Goal: Information Seeking & Learning: Learn about a topic

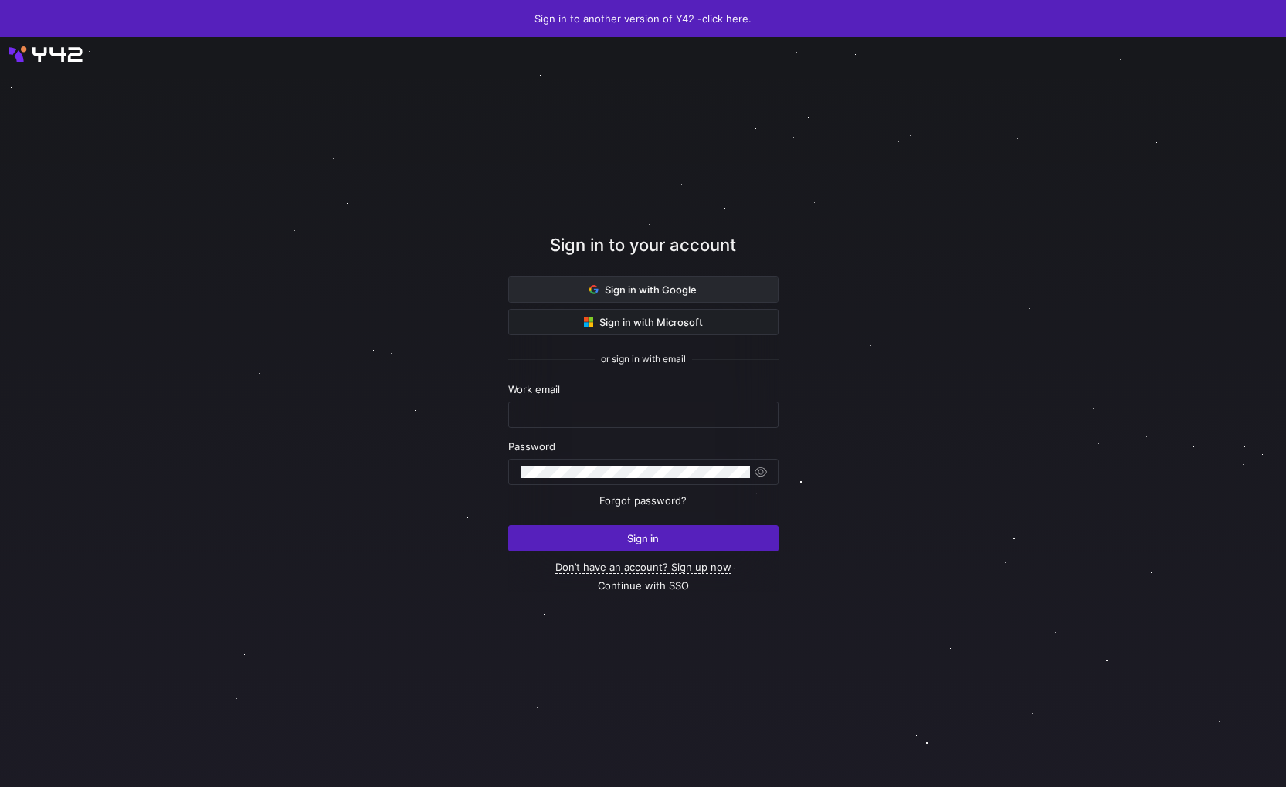
click at [646, 291] on span "Sign in with Google" at bounding box center [642, 289] width 107 height 12
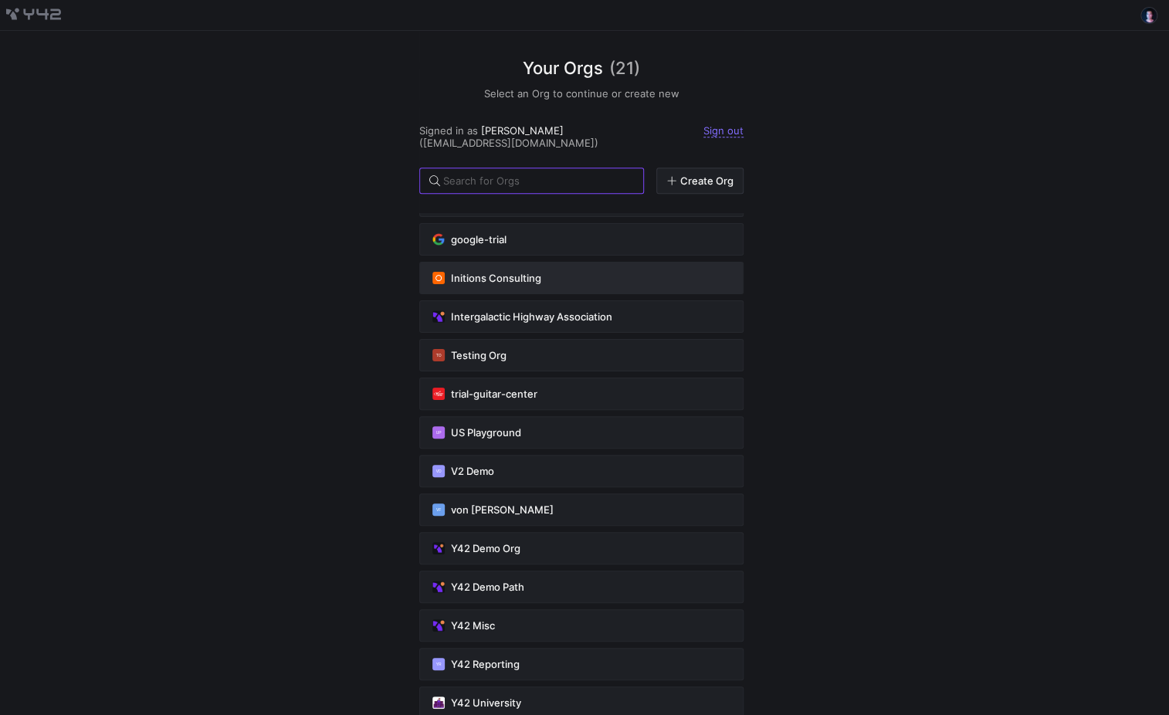
scroll to position [310, 0]
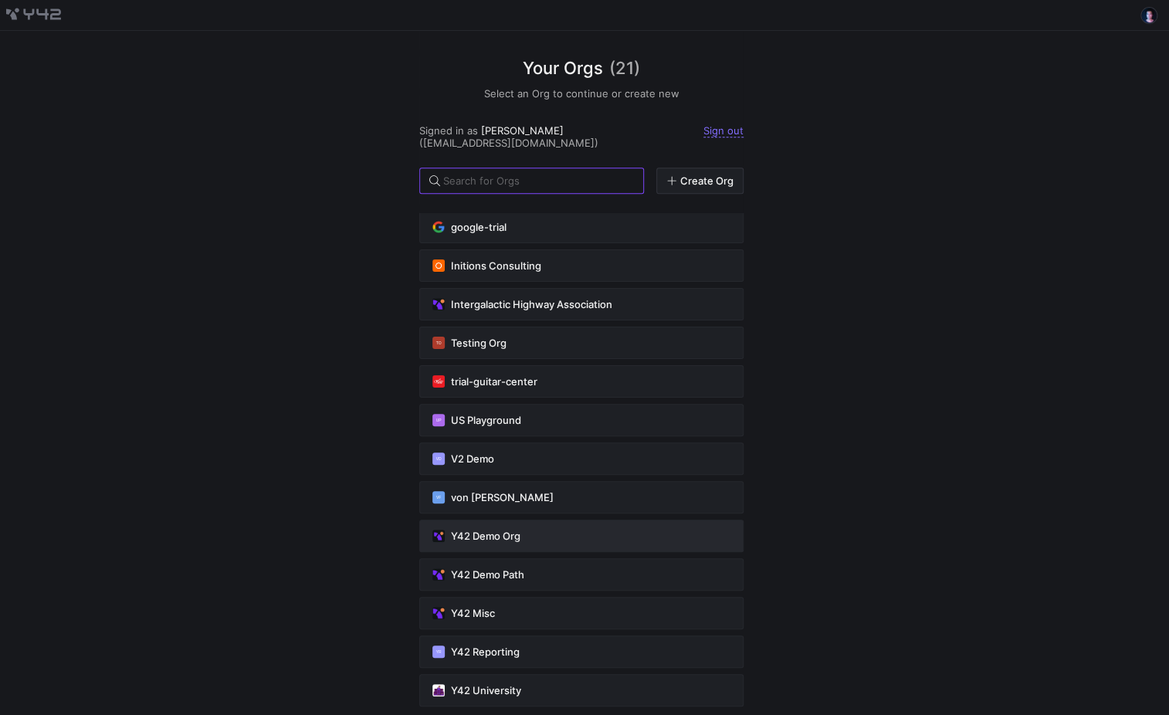
click at [626, 530] on button "Y42 Demo Org" at bounding box center [581, 536] width 324 height 32
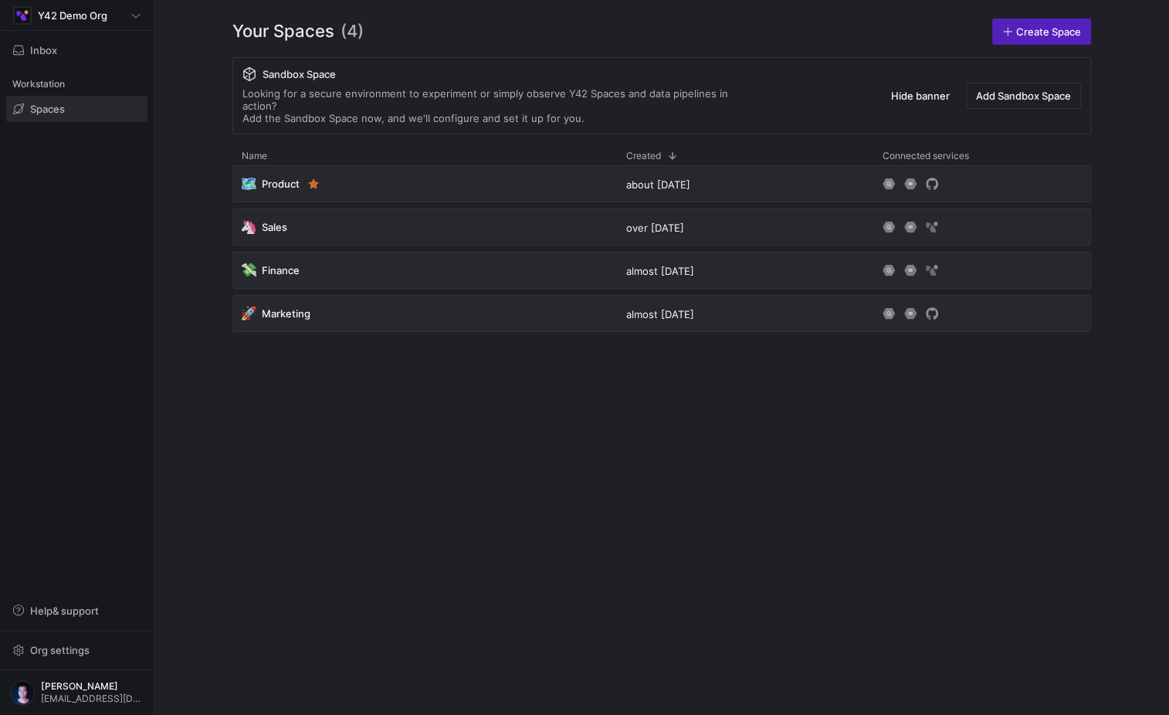
click at [311, 402] on div "🗺️ Product about [DATE] 🦄 Sales over [DATE] 💸 Finance almost [DATE] 🚀 Marketing…" at bounding box center [661, 427] width 859 height 525
click at [111, 11] on div "Y42 Demo Org" at bounding box center [76, 15] width 127 height 19
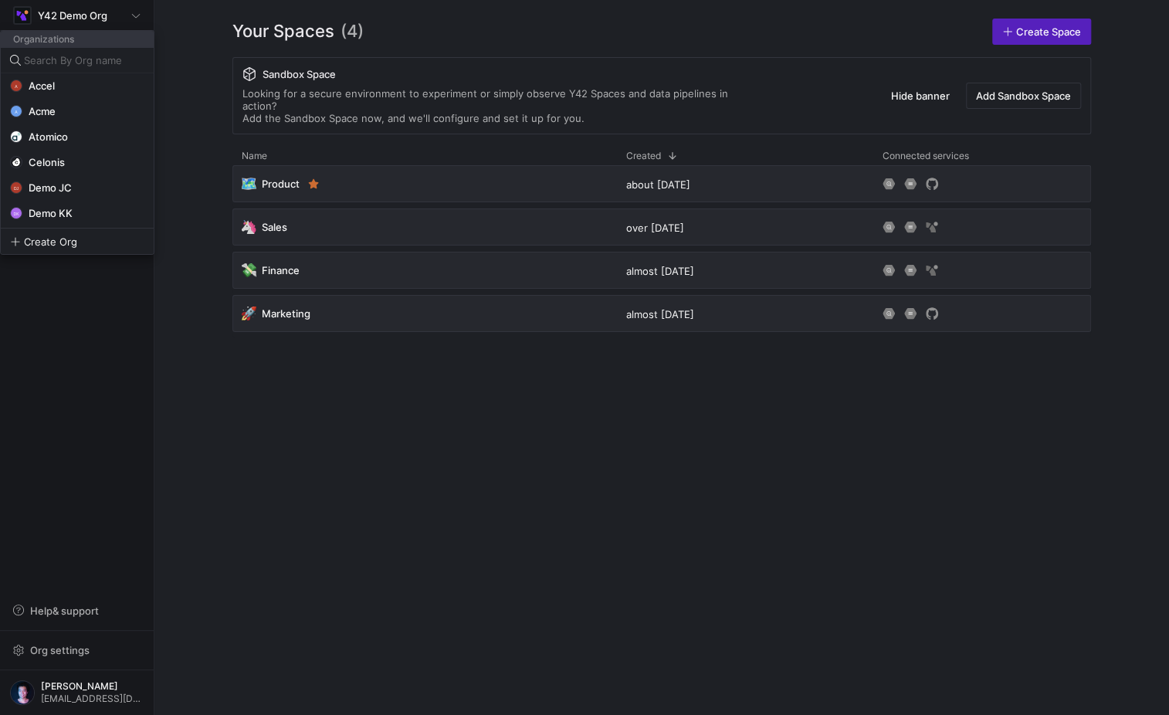
click at [207, 84] on div at bounding box center [584, 357] width 1169 height 715
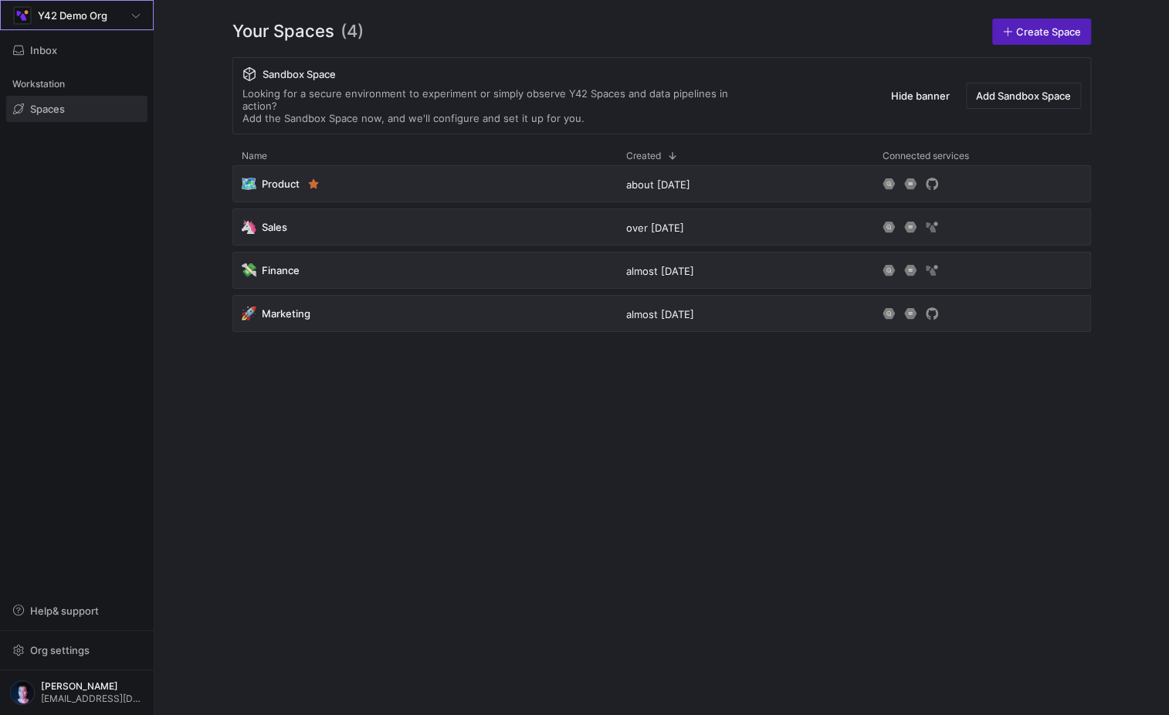
click at [622, 12] on div "Your Spaces (4) Create Space Sandbox Space Looking for a secure environment to …" at bounding box center [662, 357] width 958 height 715
click at [693, 473] on div "🗺️ Product about [DATE] 🦄 Sales over [DATE] 💸 Finance almost [DATE] 🚀 Marketing…" at bounding box center [661, 427] width 859 height 525
click at [64, 604] on span "button" at bounding box center [77, 610] width 140 height 25
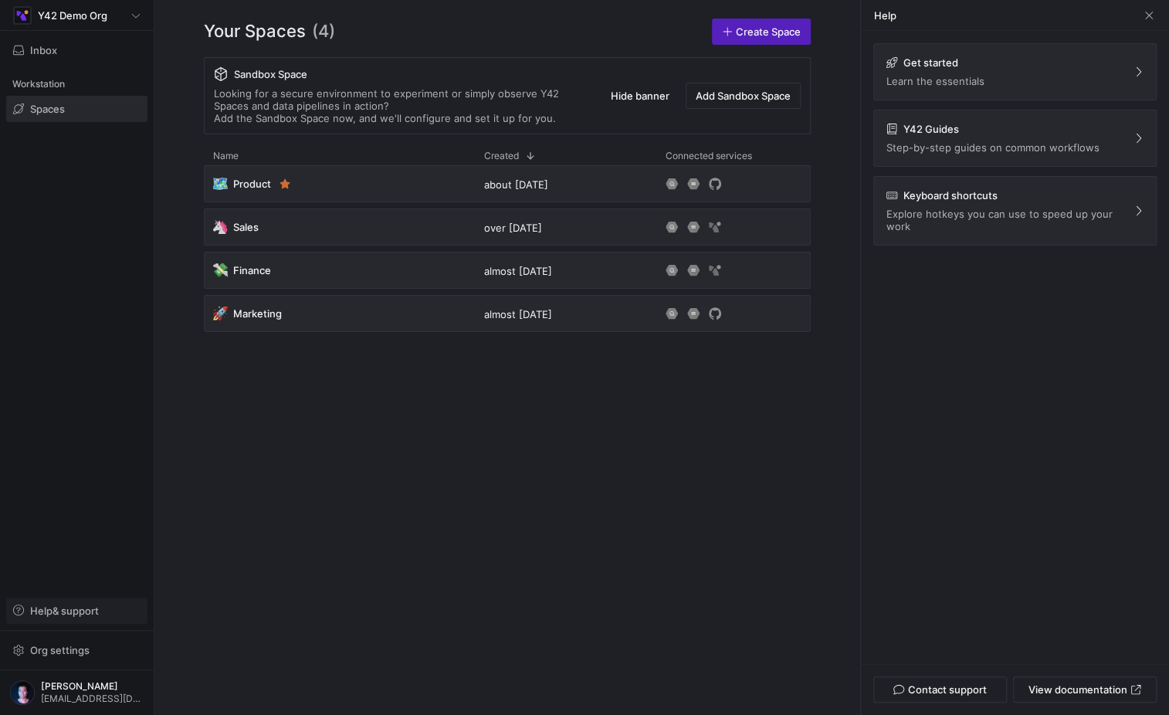
click at [64, 604] on span "button" at bounding box center [77, 610] width 140 height 25
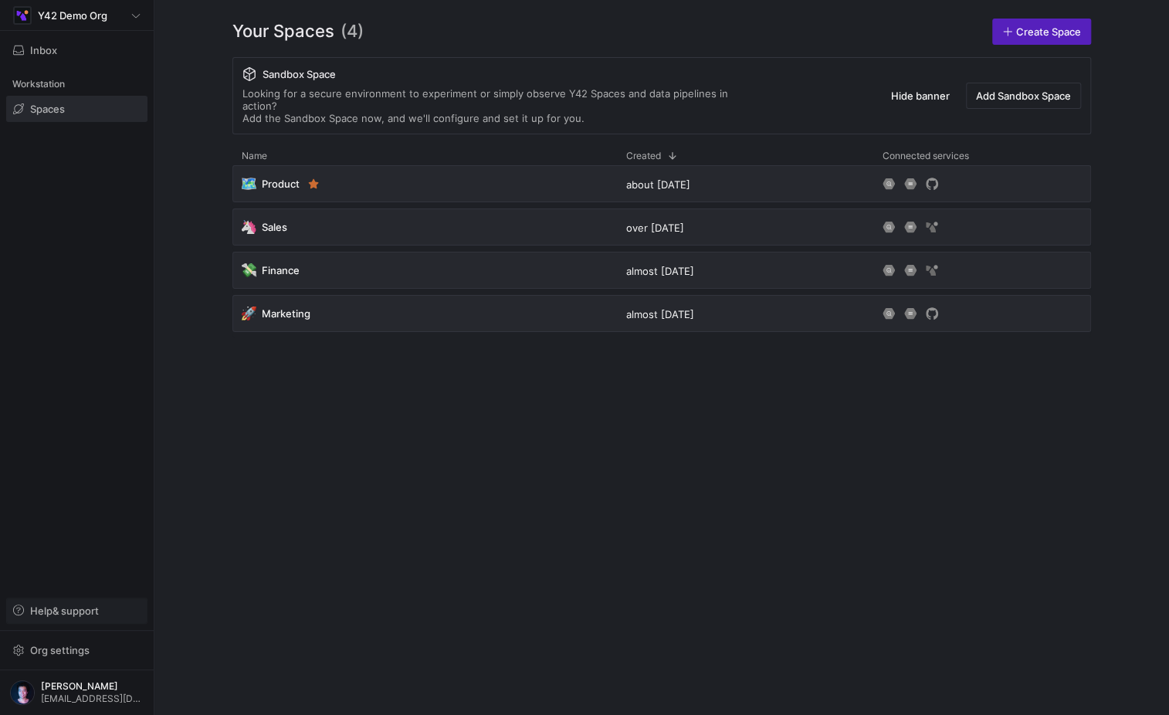
click at [64, 604] on span "button" at bounding box center [77, 610] width 140 height 25
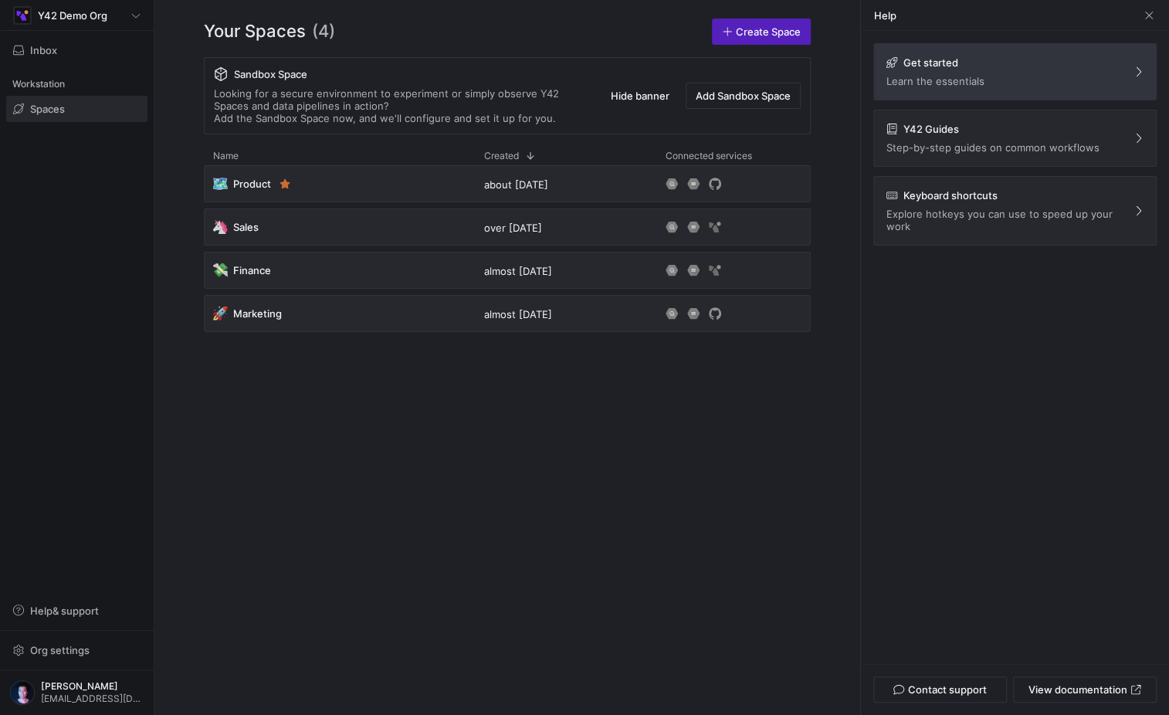
click at [1029, 62] on span "Get started Learn the essentials" at bounding box center [1015, 71] width 257 height 31
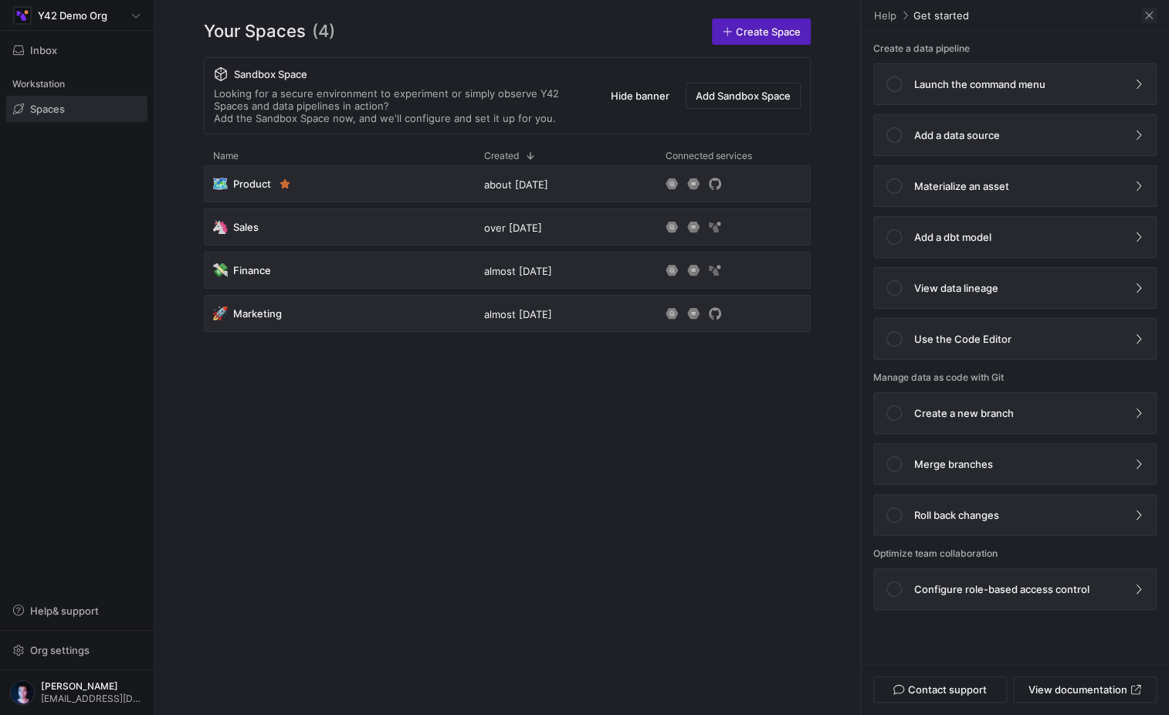
click at [1143, 11] on span at bounding box center [1148, 15] width 15 height 15
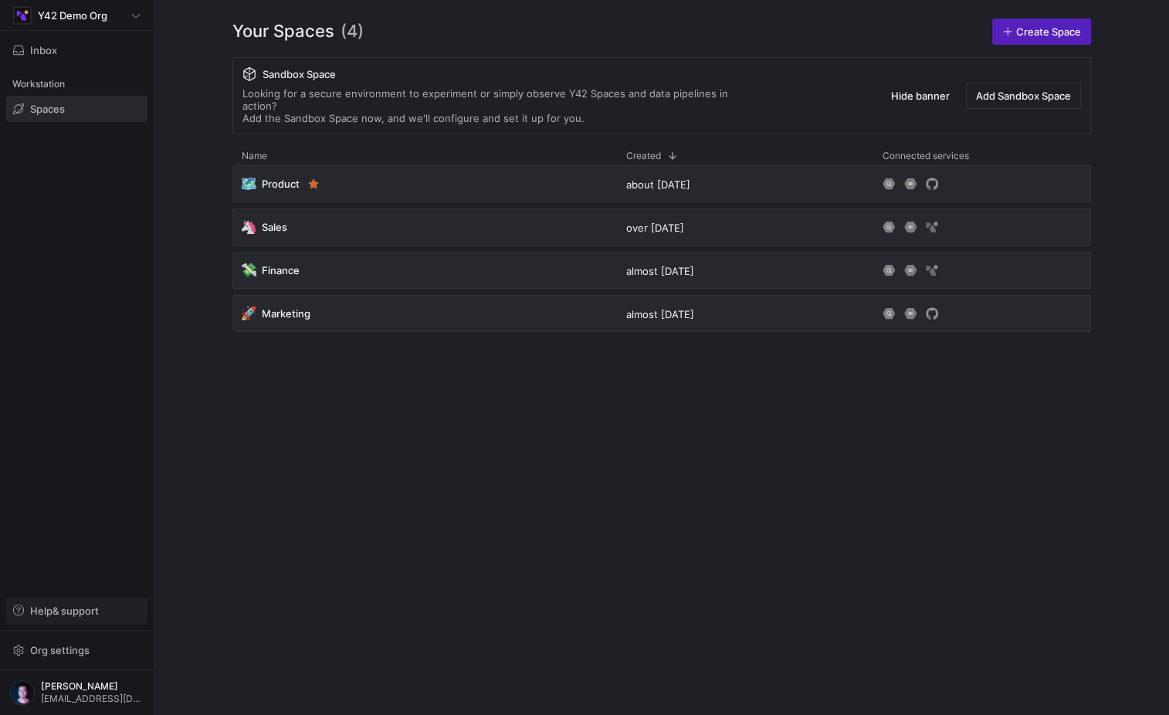
click at [49, 615] on span "Help & support" at bounding box center [64, 611] width 69 height 12
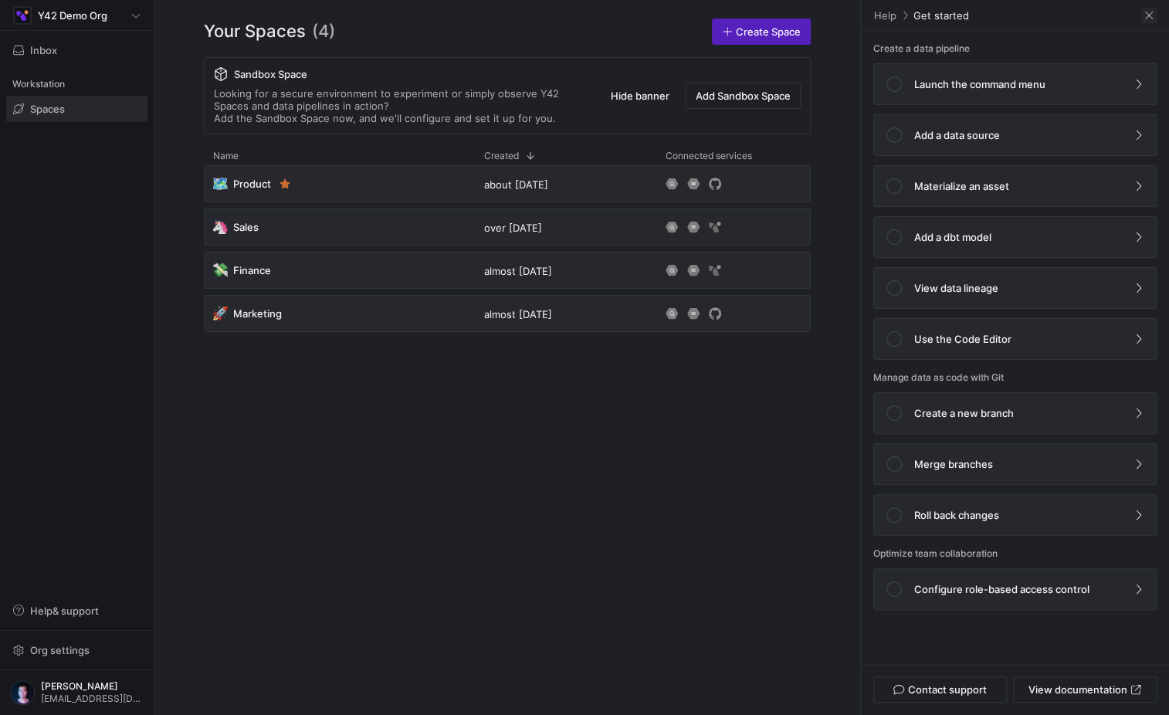
click at [1146, 20] on span at bounding box center [1148, 15] width 15 height 15
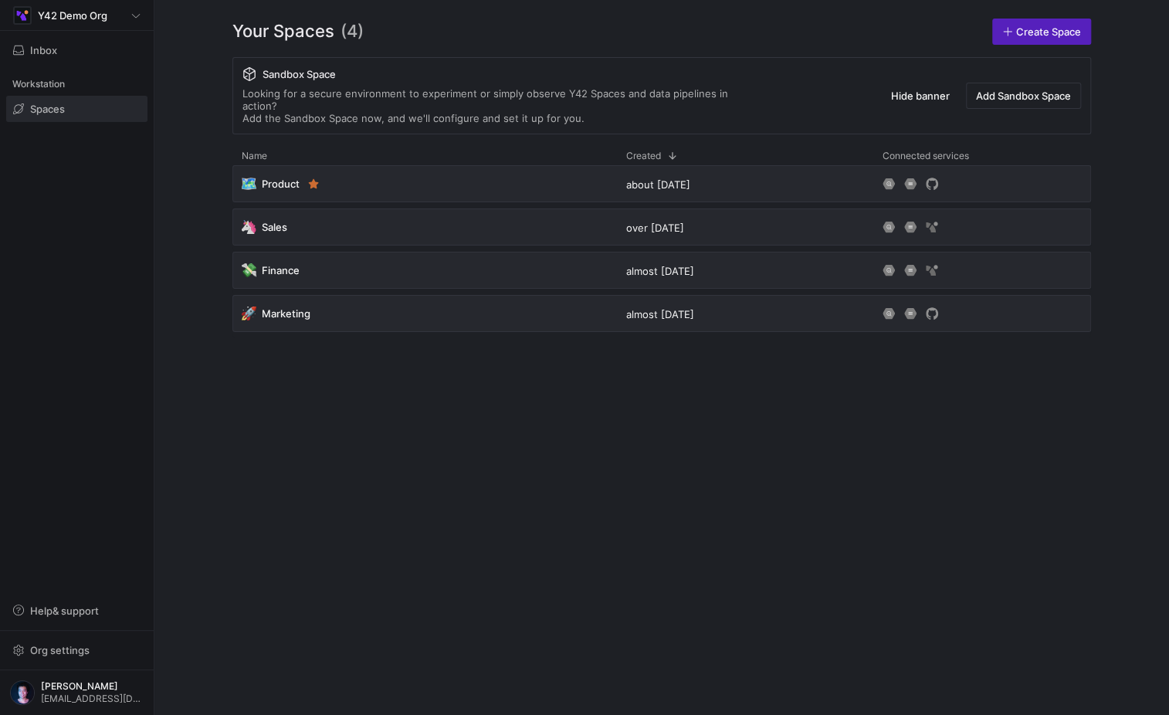
click at [736, 598] on div "🗺️ Product about [DATE] 🦄 Sales over [DATE] 💸 Finance almost [DATE] 🚀 Marketing…" at bounding box center [661, 427] width 859 height 525
click at [76, 612] on span "Help & support" at bounding box center [64, 611] width 69 height 12
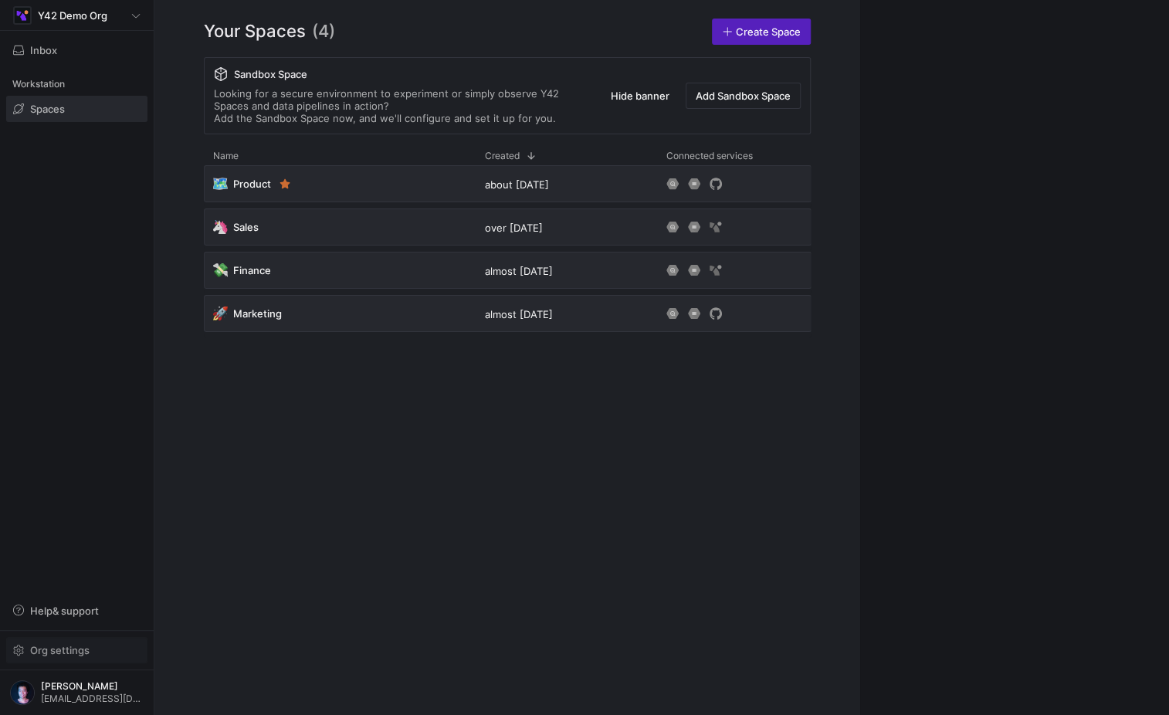
click at [60, 649] on span "Org settings" at bounding box center [59, 650] width 59 height 12
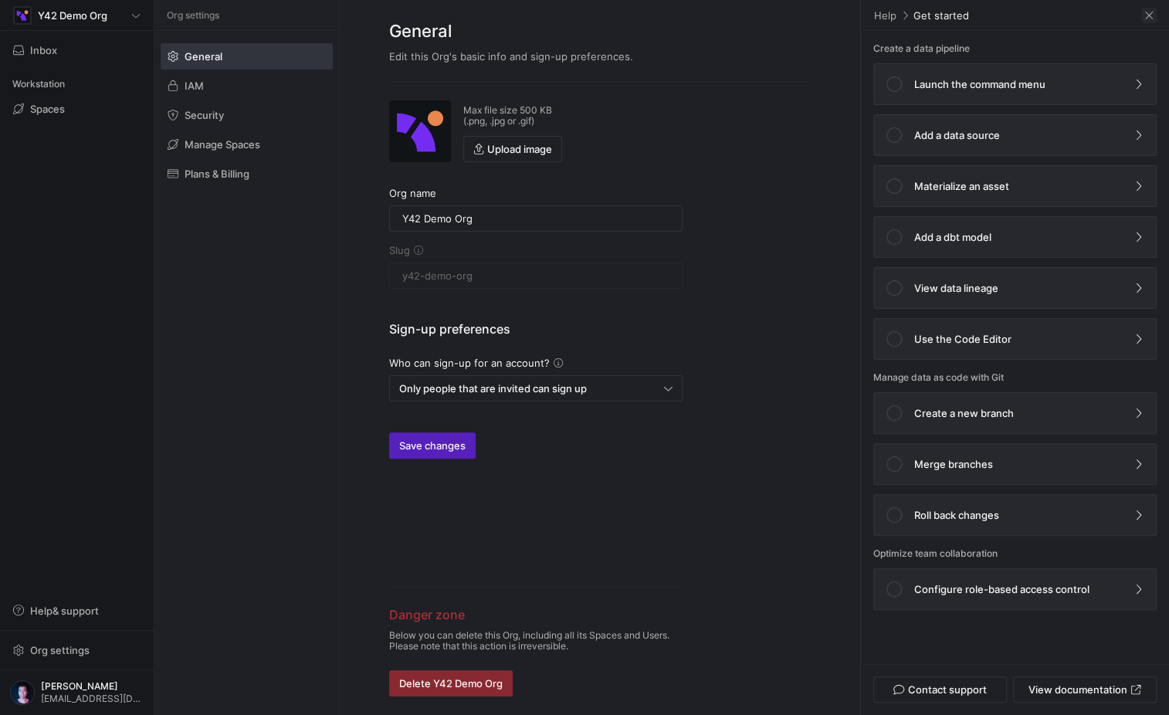
click at [1146, 15] on span at bounding box center [1148, 15] width 15 height 15
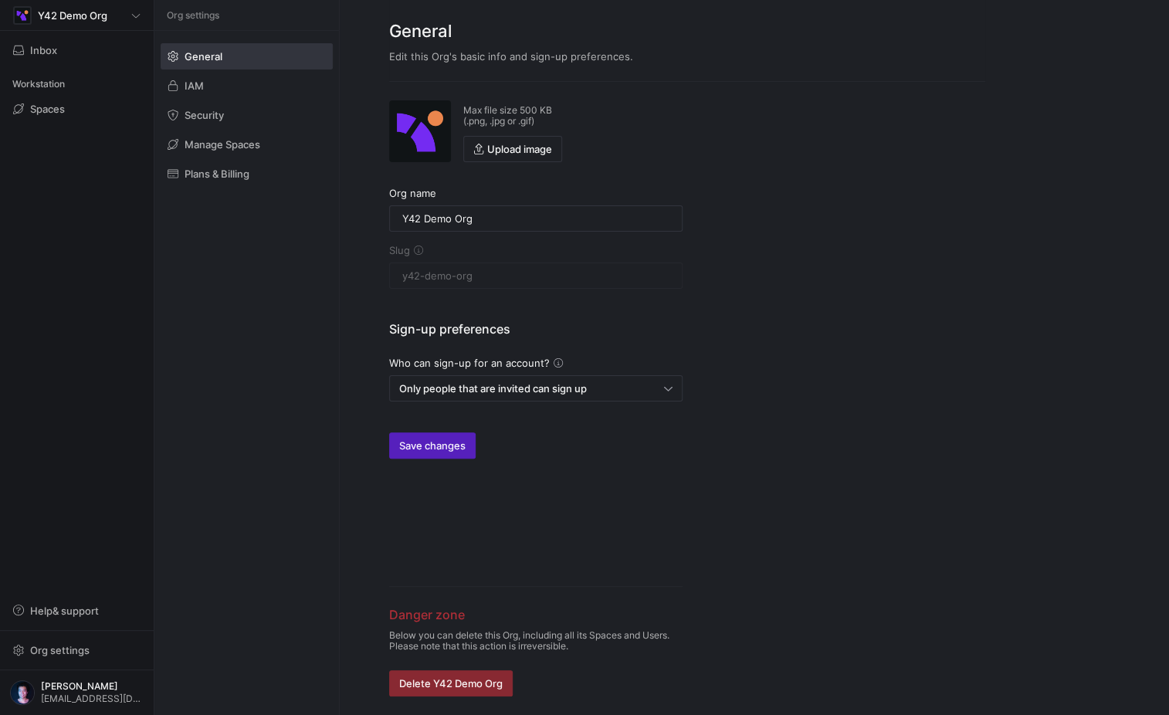
click at [150, 498] on div "Y42 Demo Org Inbox Workstation Spaces Help & support Org settings [PERSON_NAME]…" at bounding box center [77, 357] width 154 height 715
click at [222, 80] on span at bounding box center [246, 85] width 171 height 25
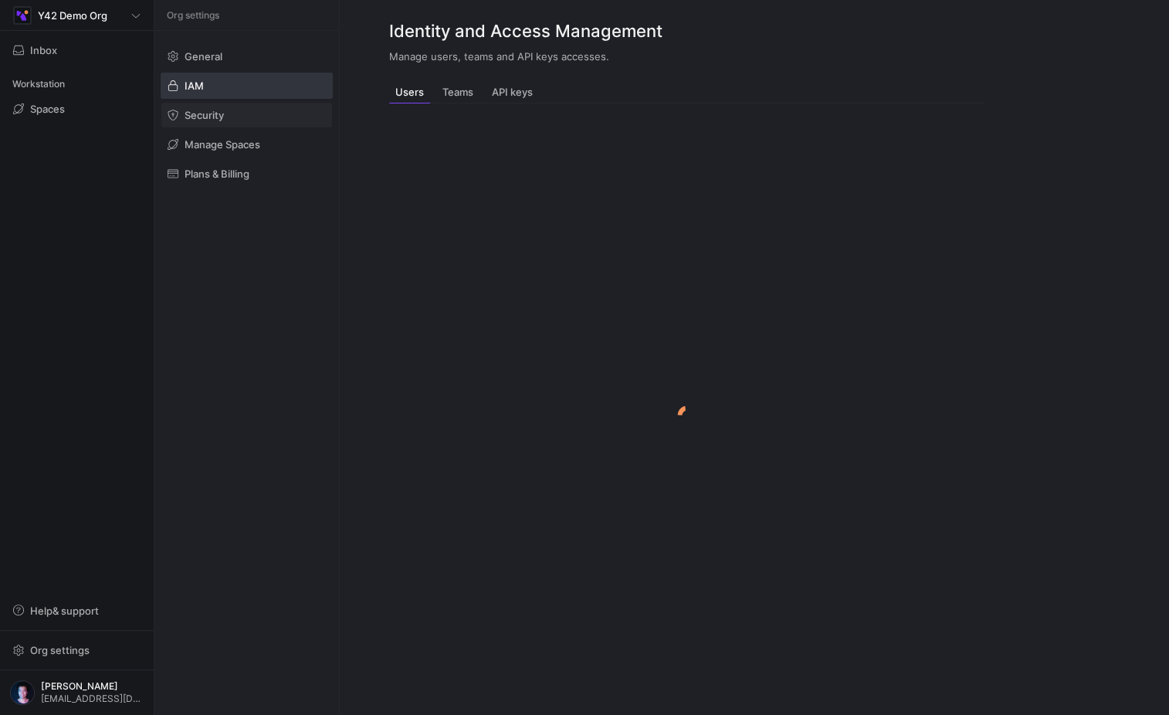
click at [225, 124] on span at bounding box center [246, 115] width 171 height 25
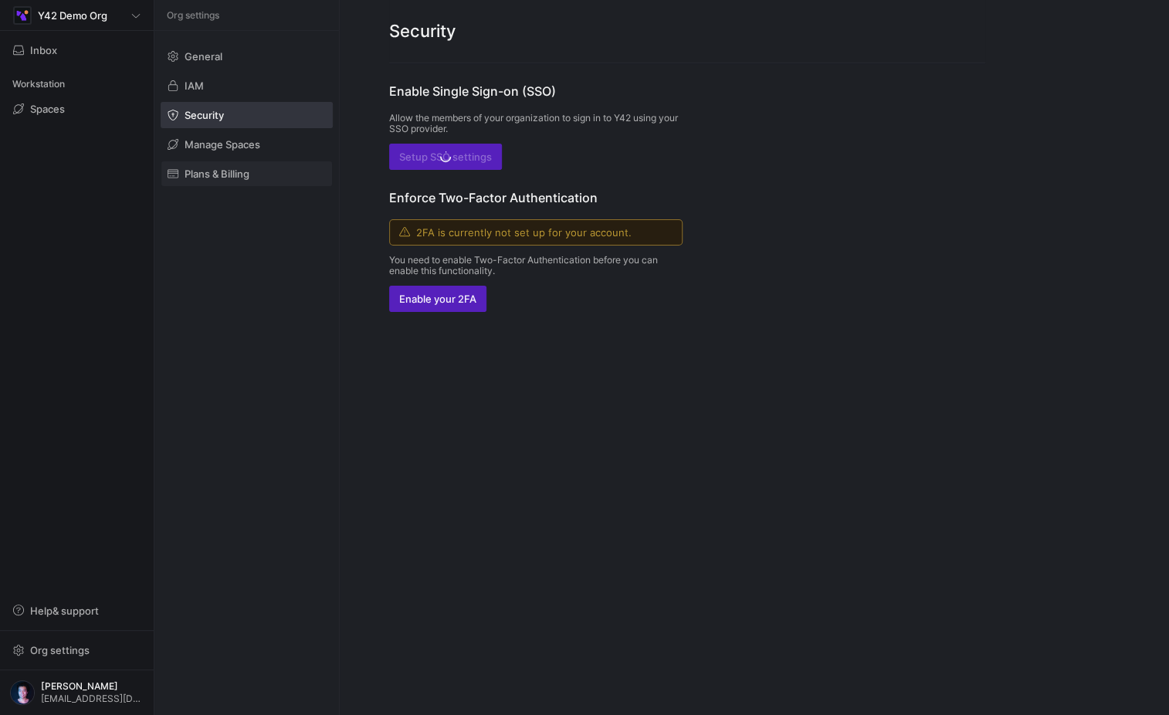
click at [225, 161] on span at bounding box center [246, 173] width 171 height 25
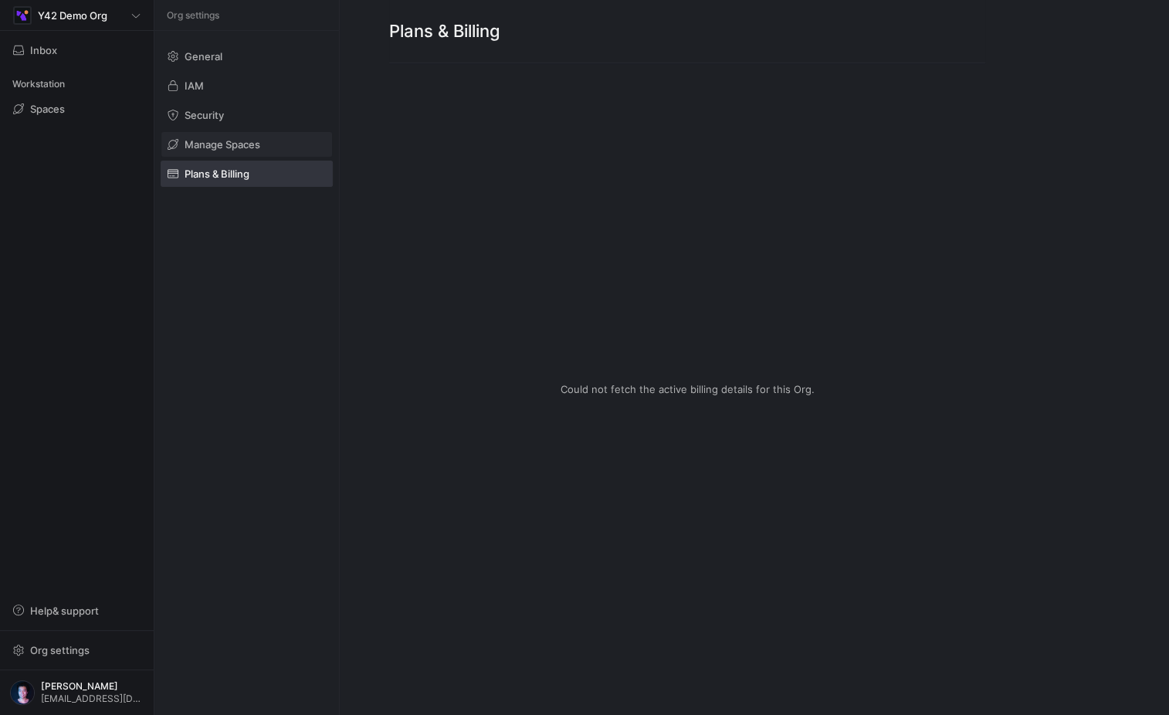
click at [241, 148] on span "Manage Spaces" at bounding box center [223, 144] width 76 height 12
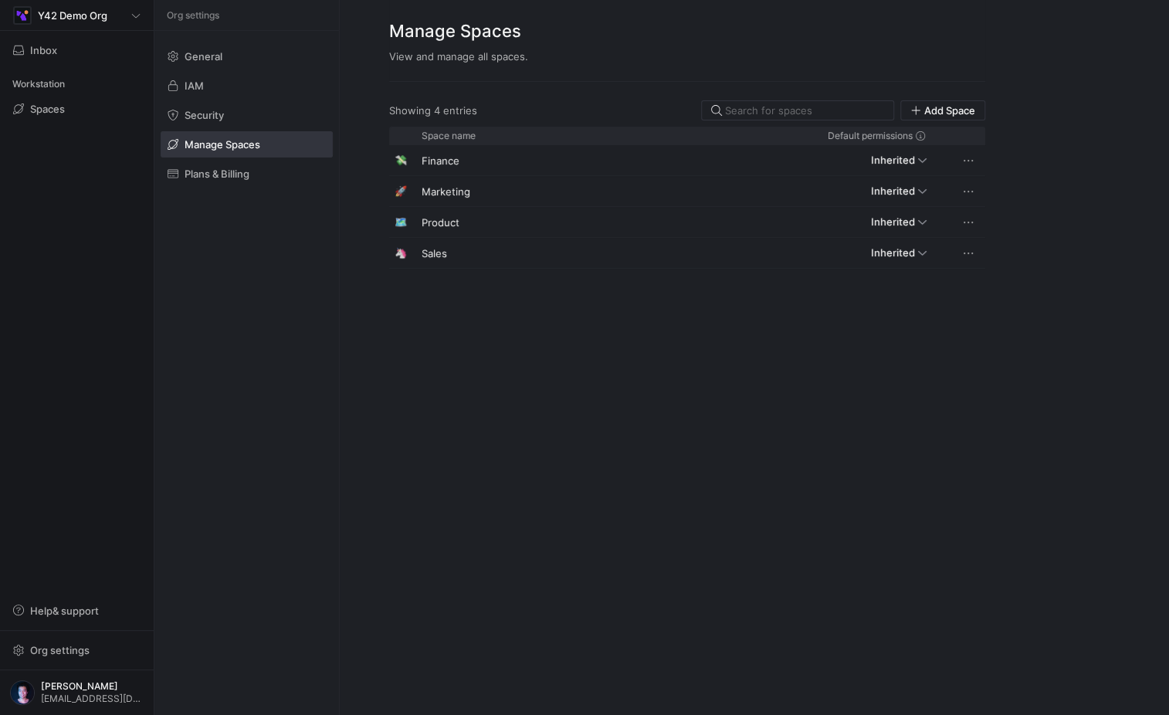
click at [246, 132] on span at bounding box center [246, 144] width 171 height 25
click at [253, 175] on span at bounding box center [246, 173] width 171 height 25
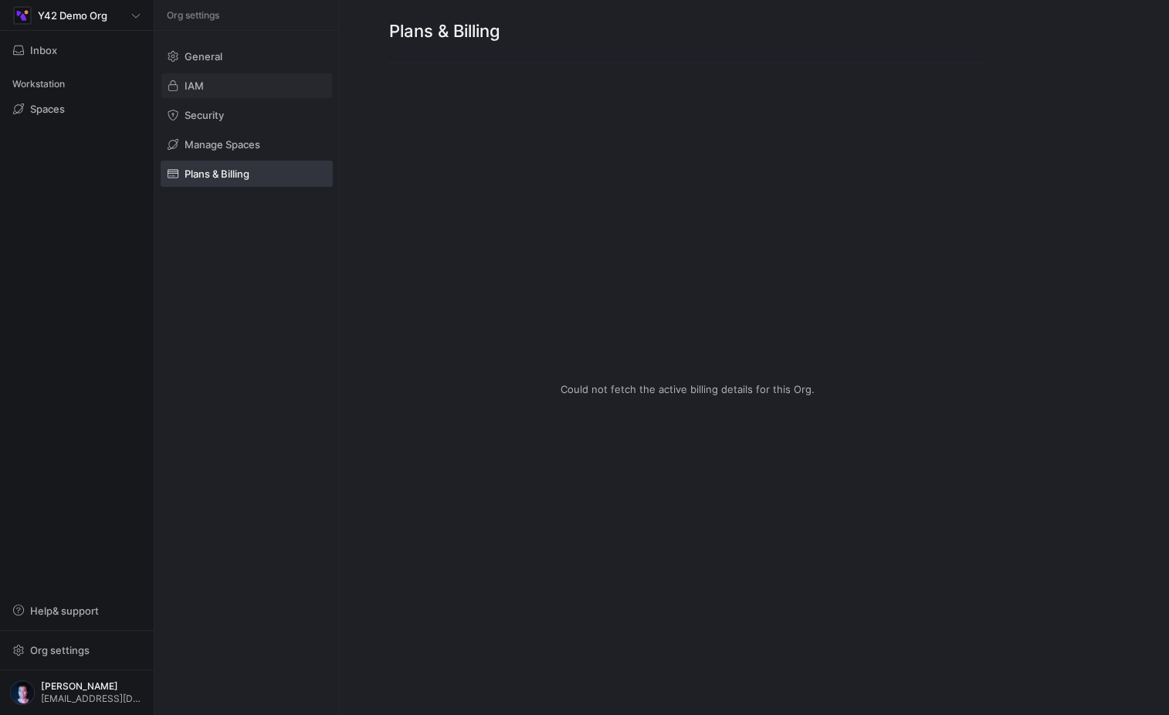
click at [260, 74] on span at bounding box center [246, 85] width 171 height 25
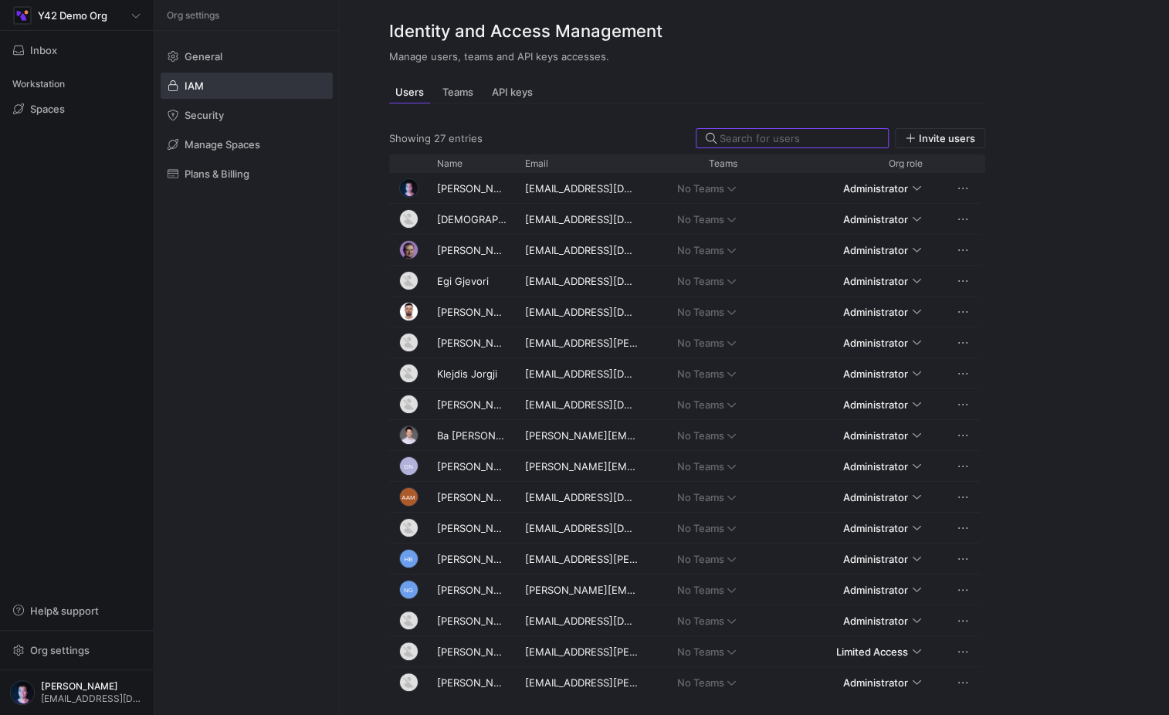
click at [511, 106] on mat-tab-group "Users Teams API keys Showing 27 entries Invite users Drag here to set row group…" at bounding box center [687, 388] width 596 height 615
click at [516, 95] on span "API keys" at bounding box center [512, 92] width 41 height 10
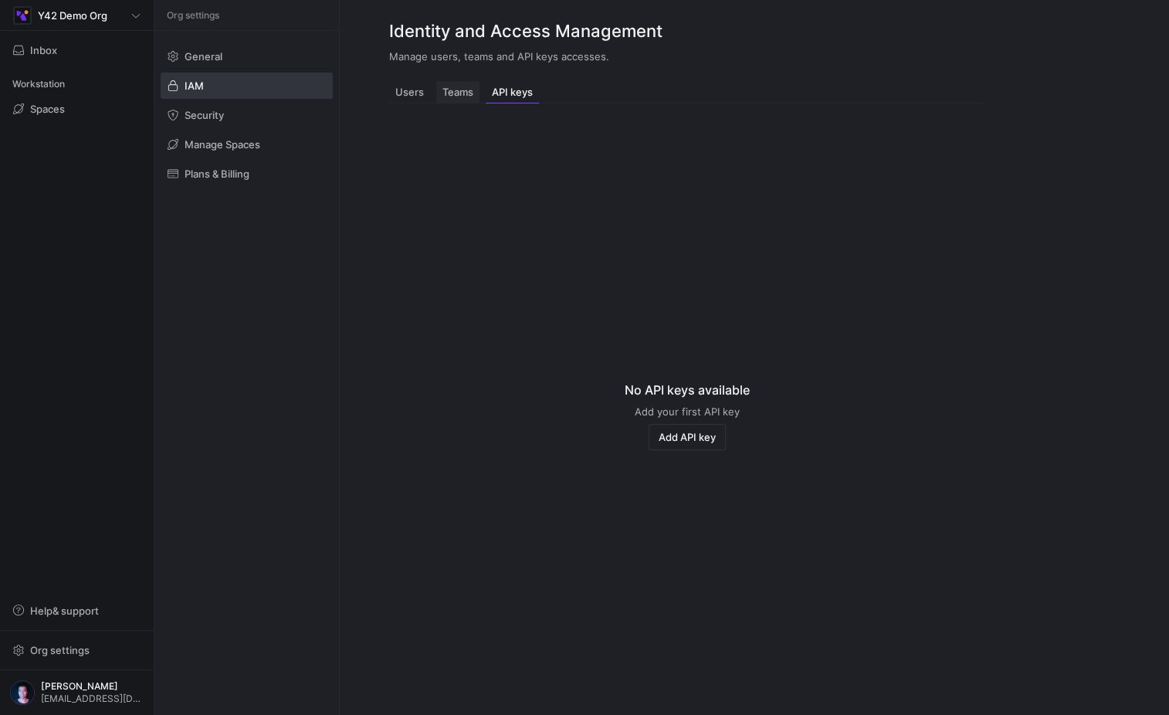
click at [475, 90] on div "Teams" at bounding box center [457, 92] width 43 height 22
click at [408, 93] on span "Users" at bounding box center [409, 92] width 29 height 10
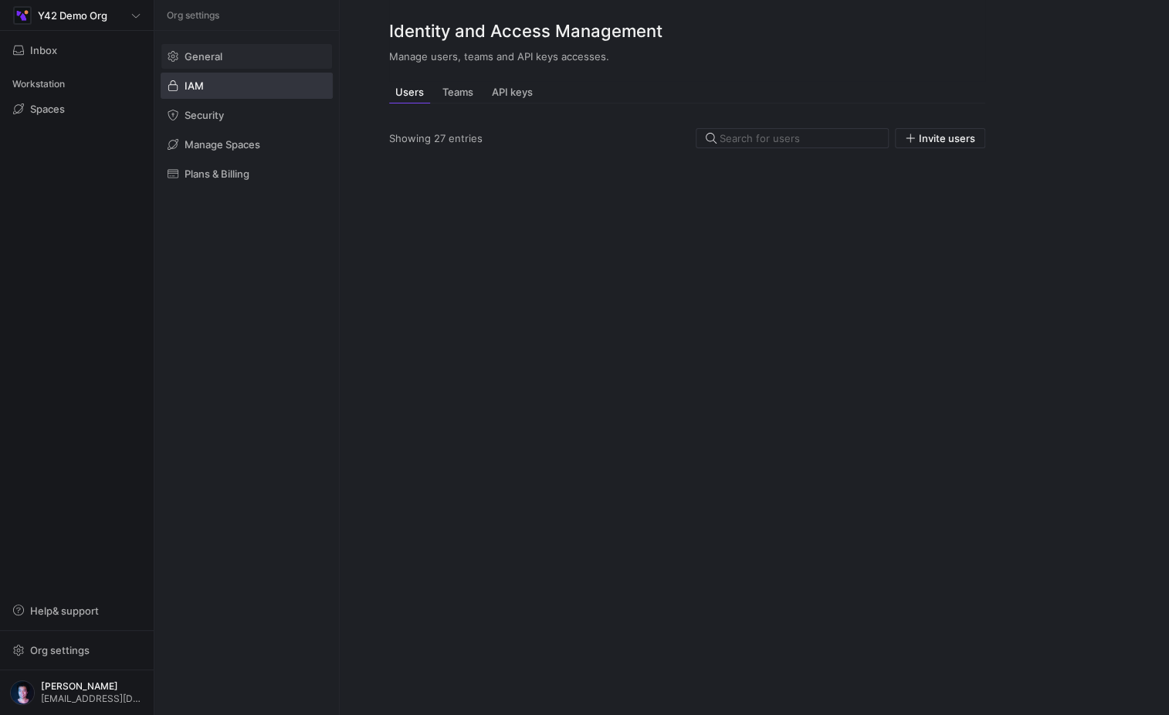
click at [250, 53] on span at bounding box center [246, 56] width 171 height 25
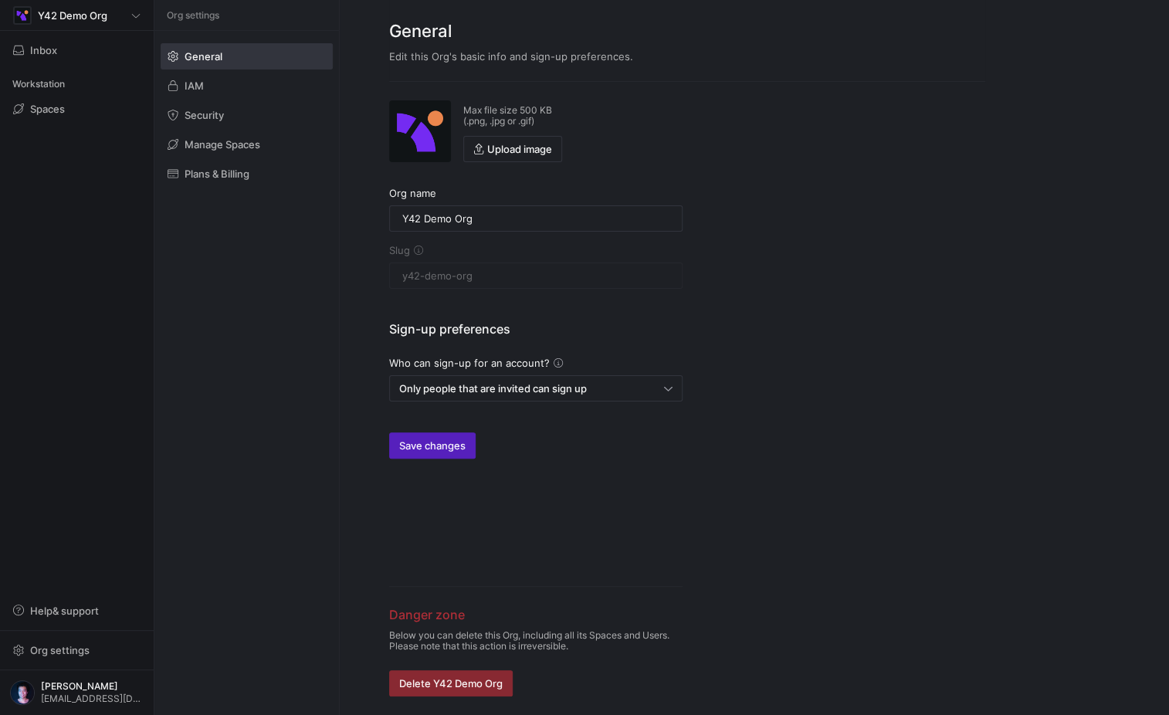
click at [67, 63] on div "Inbox" at bounding box center [77, 50] width 154 height 39
click at [58, 60] on span "button" at bounding box center [77, 50] width 140 height 25
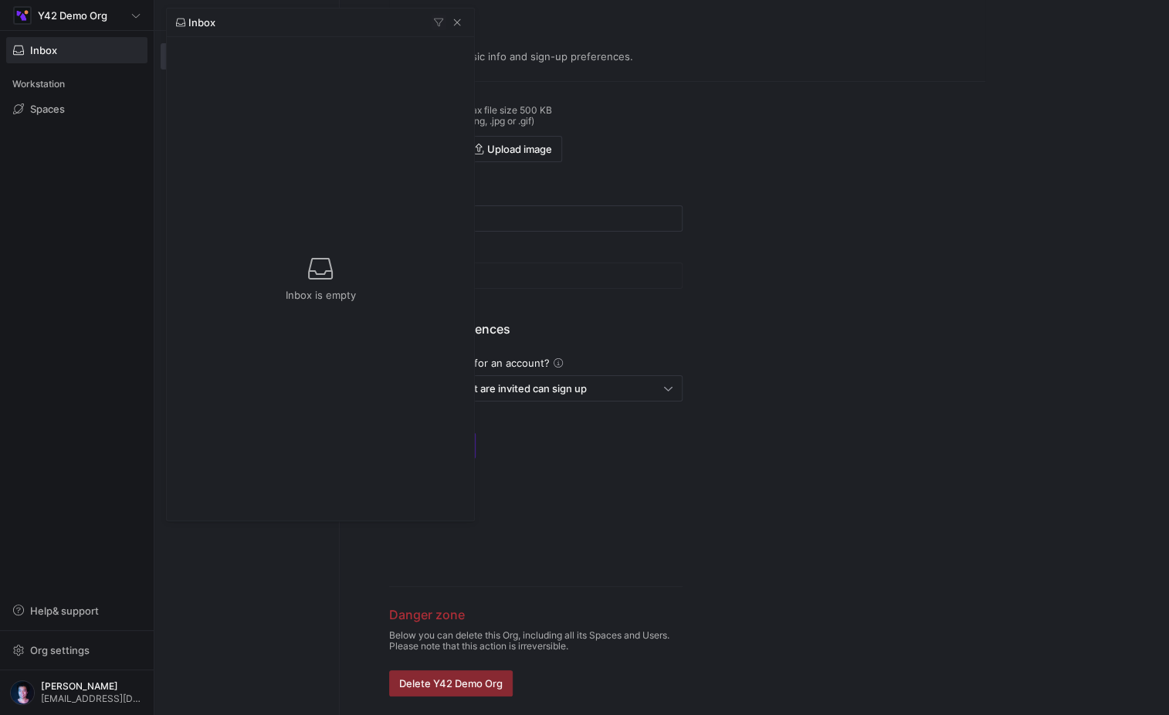
click at [104, 162] on div at bounding box center [584, 357] width 1169 height 715
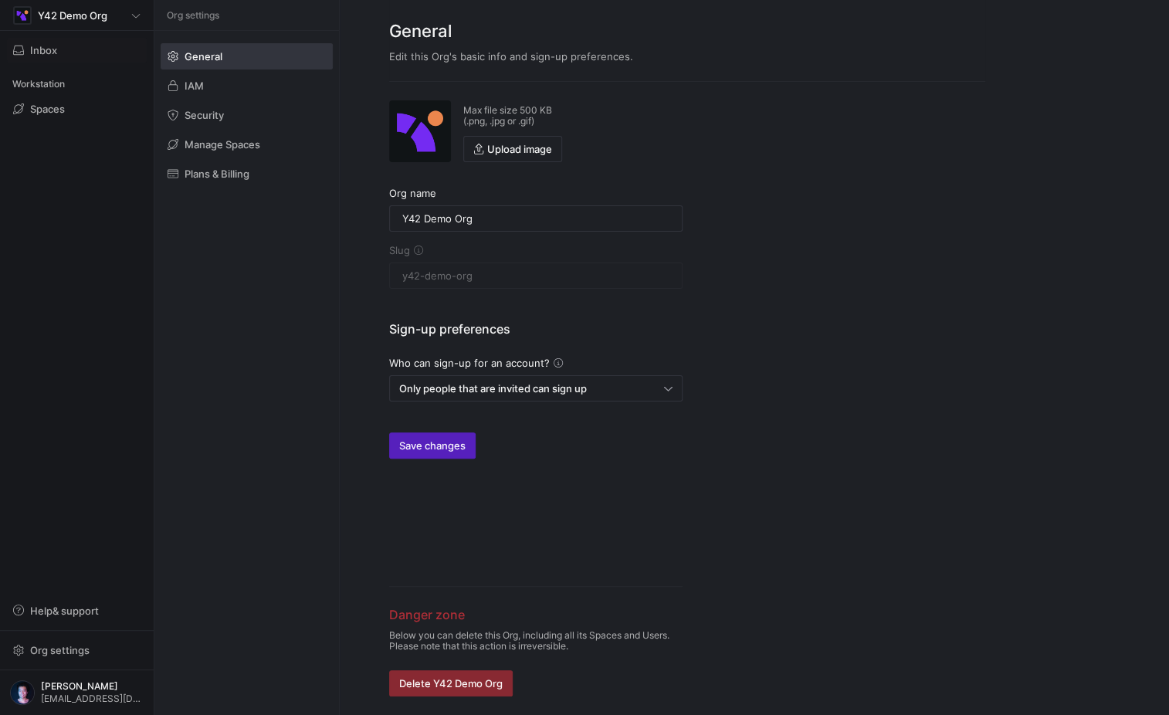
click at [88, 121] on div "Workstation Spaces" at bounding box center [77, 99] width 154 height 59
click at [71, 104] on span at bounding box center [77, 109] width 140 height 25
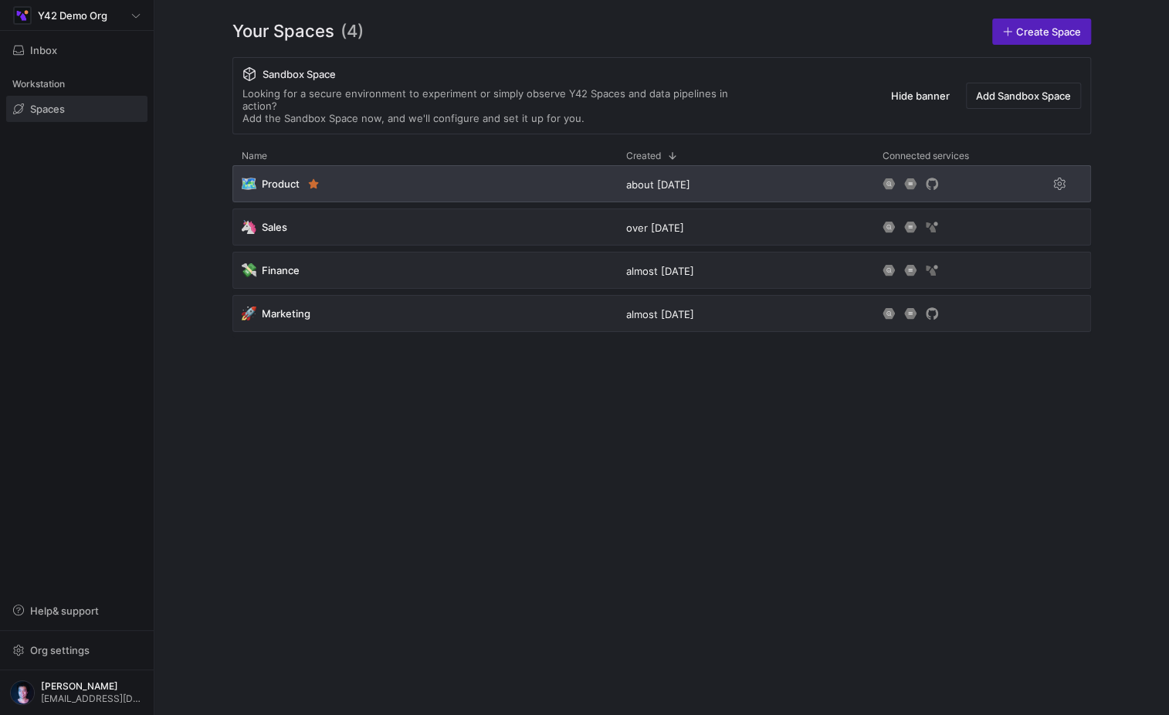
click at [450, 165] on div "🗺️ Product" at bounding box center [424, 183] width 385 height 37
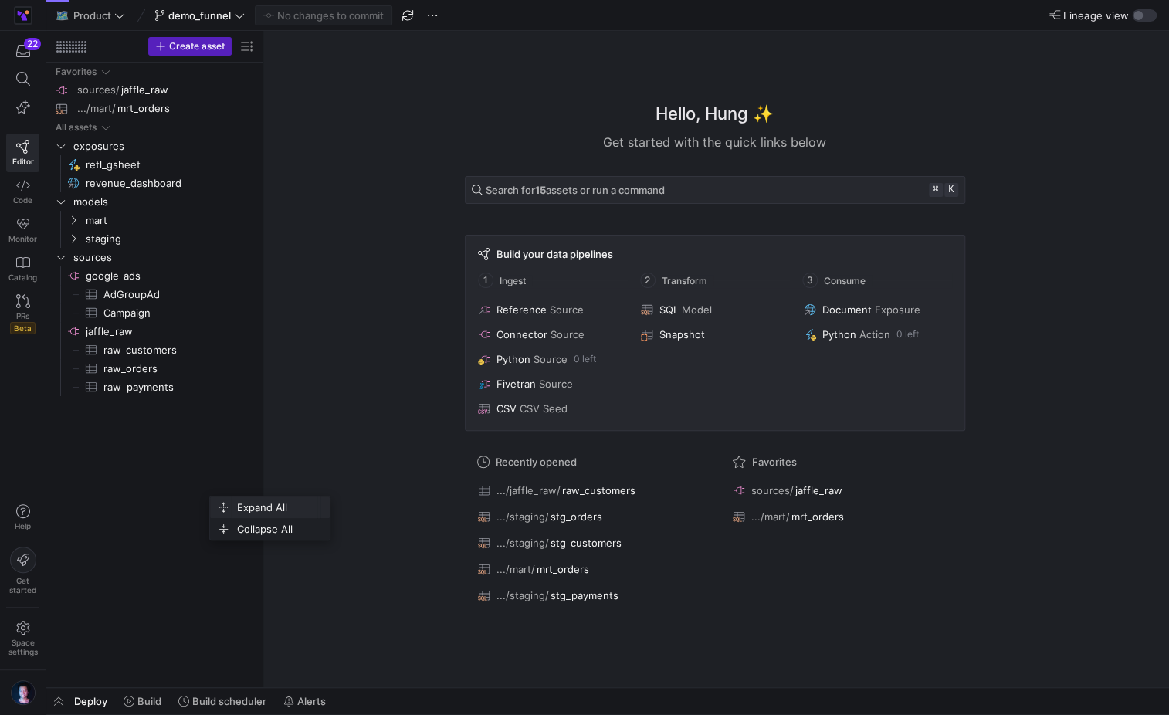
click at [236, 500] on span "Expand All" at bounding box center [274, 508] width 86 height 22
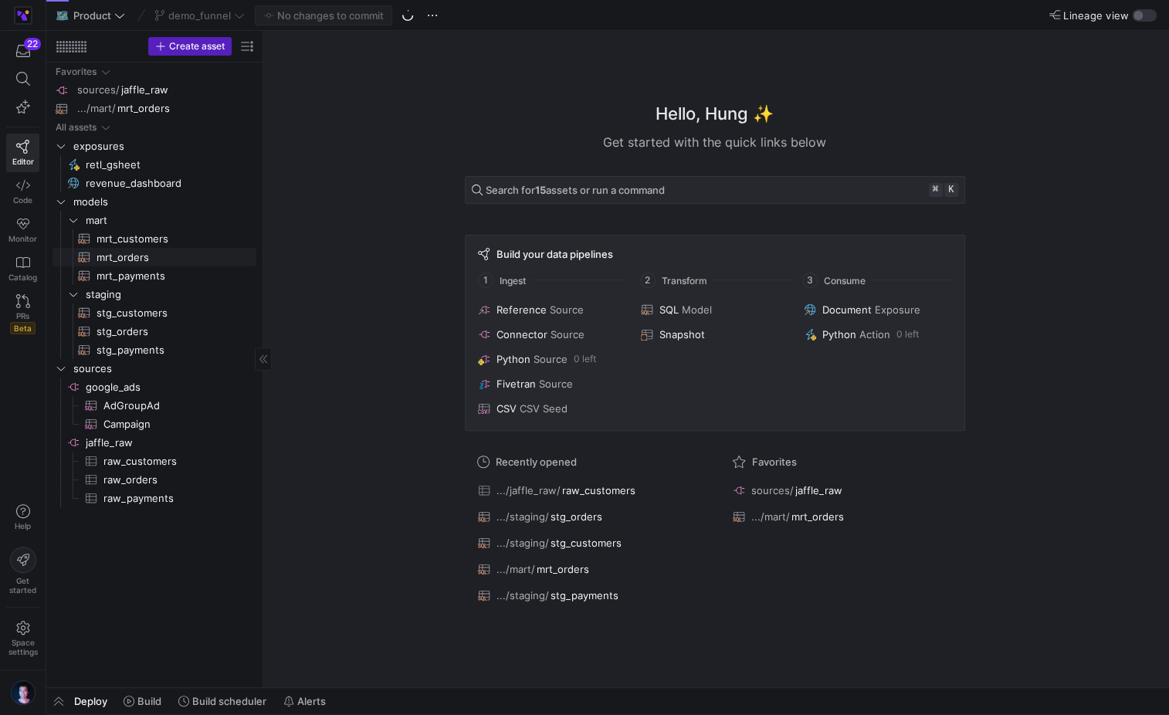
click at [180, 255] on span "mrt_orders​​​​​​​​​​" at bounding box center [168, 258] width 142 height 18
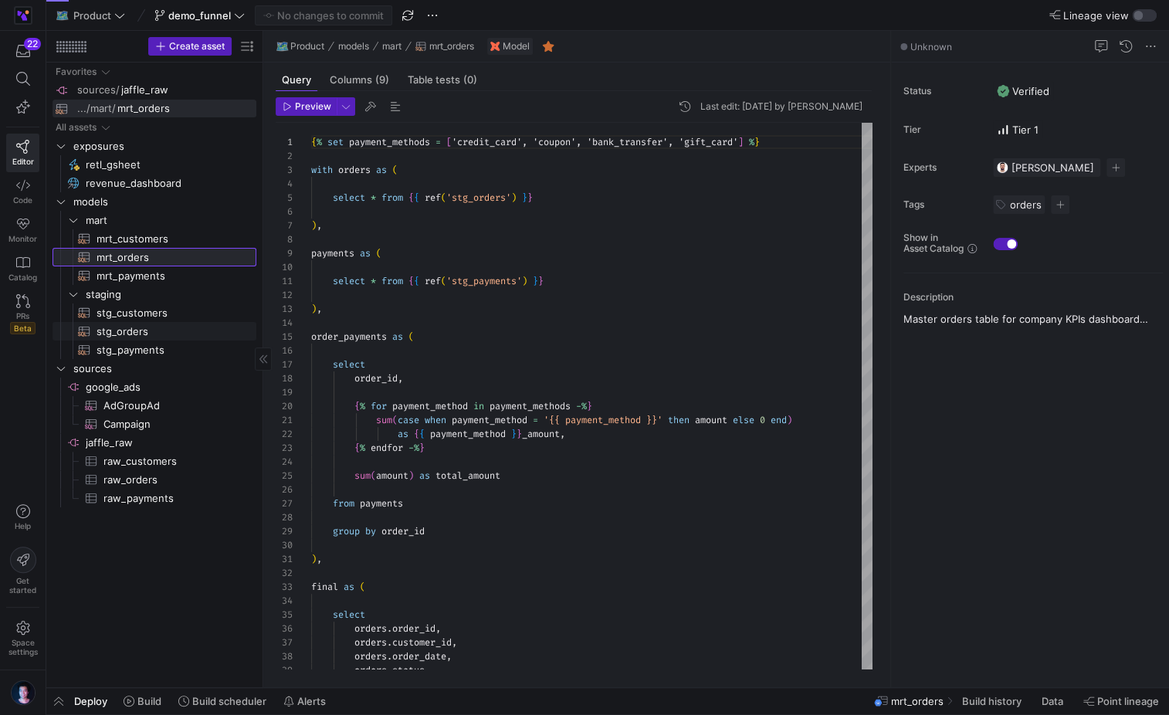
scroll to position [139, 0]
click at [21, 505] on icon "button" at bounding box center [23, 511] width 14 height 14
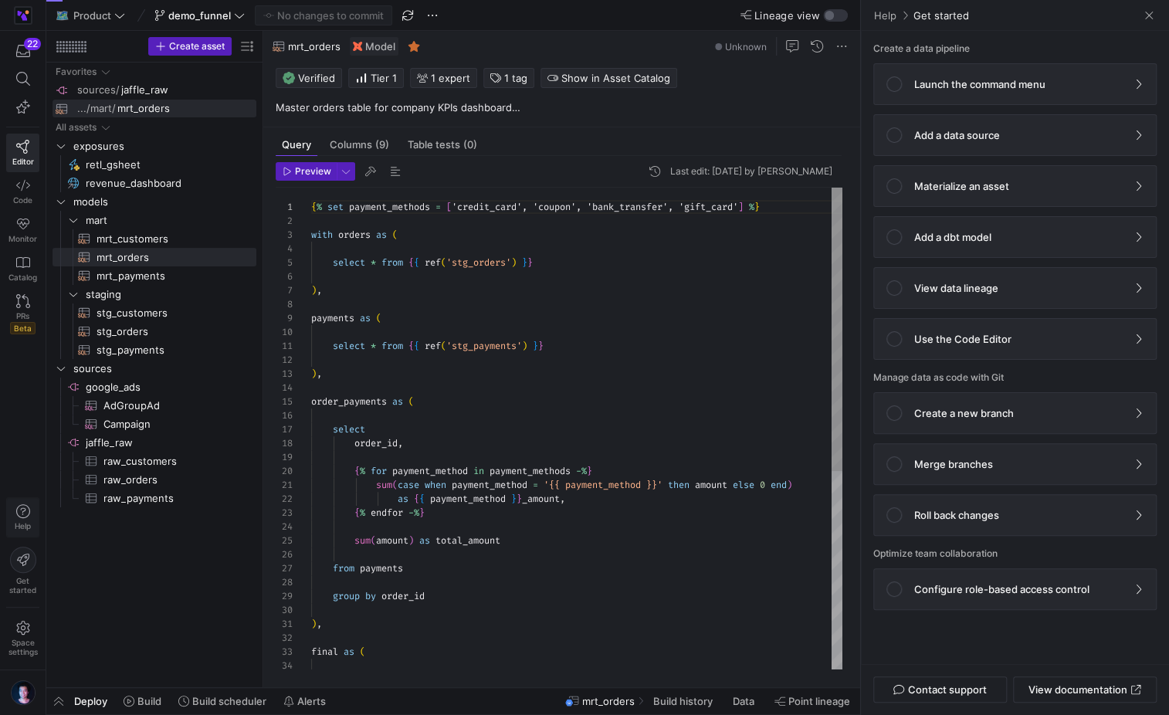
click at [21, 505] on icon "button" at bounding box center [23, 511] width 14 height 14
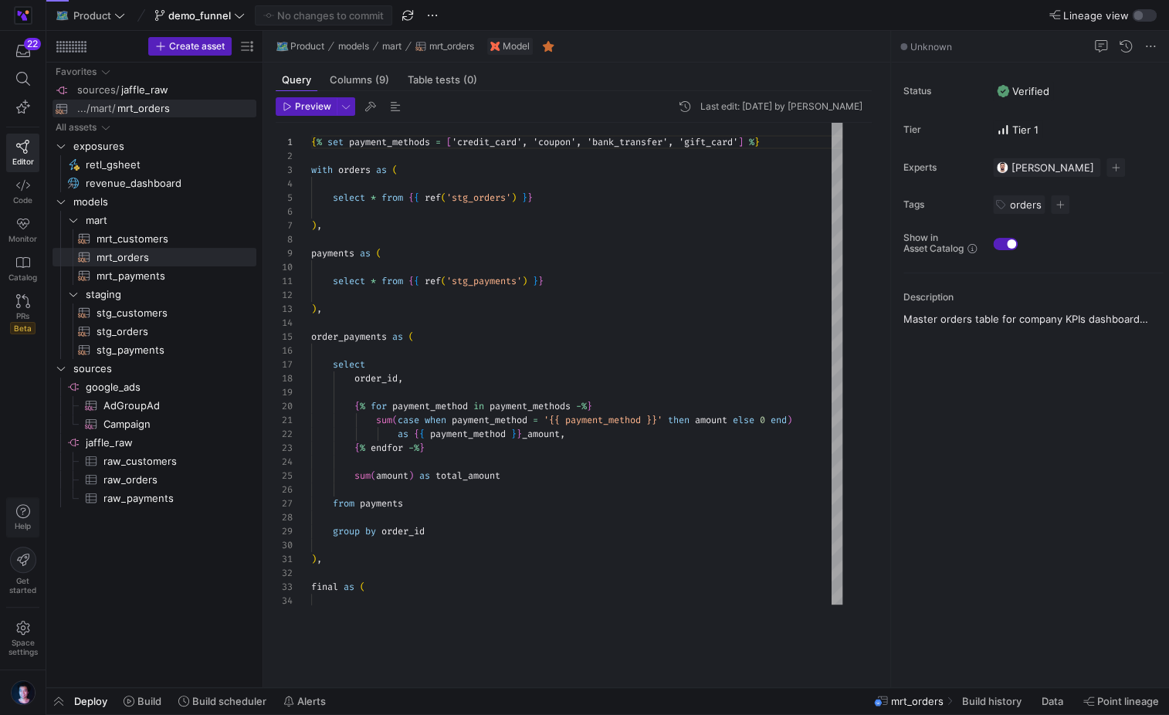
click at [21, 505] on icon "button" at bounding box center [23, 511] width 14 height 14
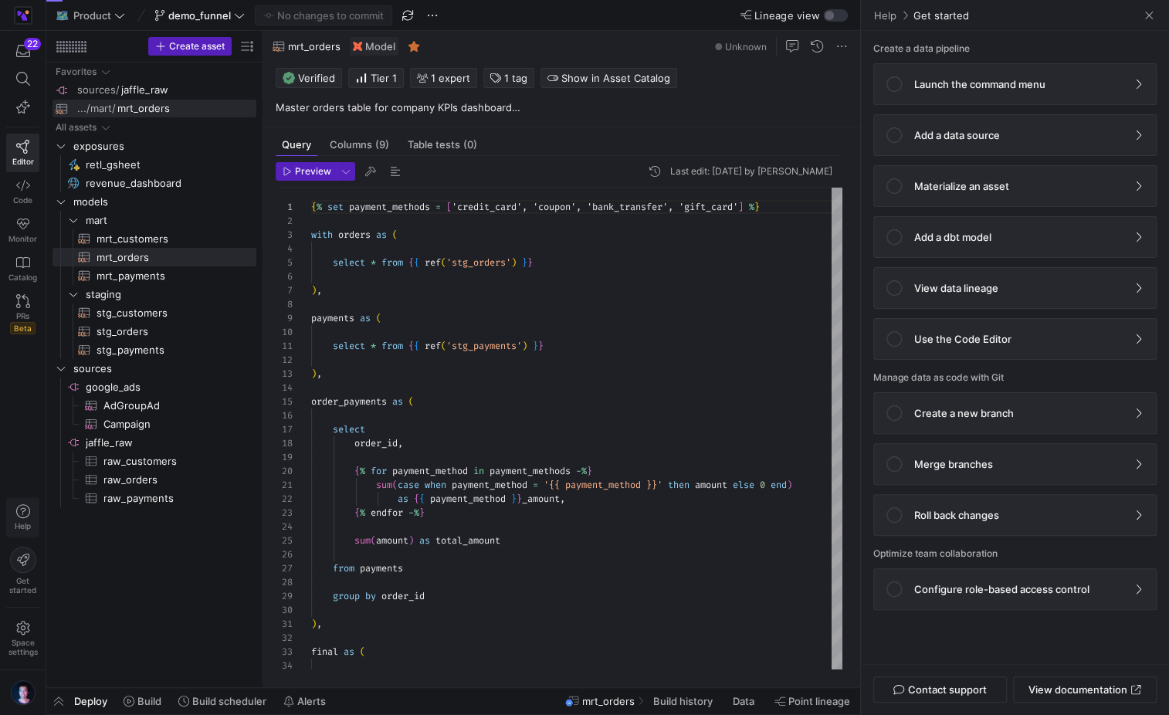
click at [21, 505] on icon "button" at bounding box center [23, 511] width 14 height 14
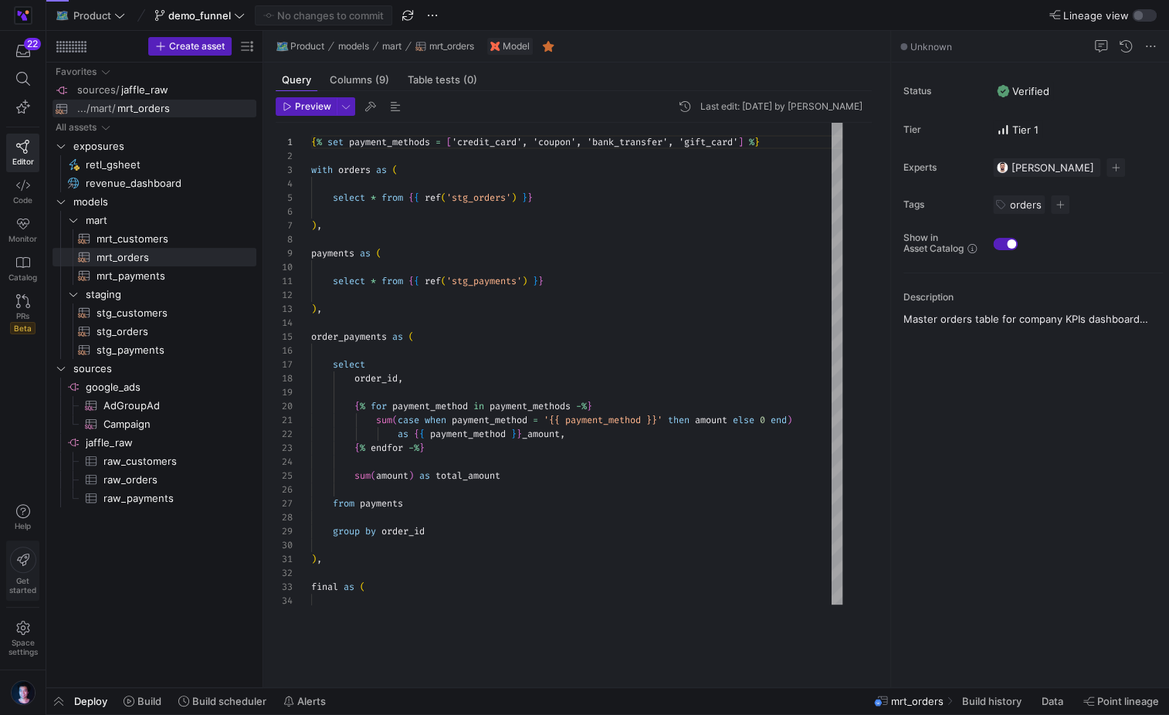
click at [19, 598] on button "Get started" at bounding box center [22, 571] width 33 height 60
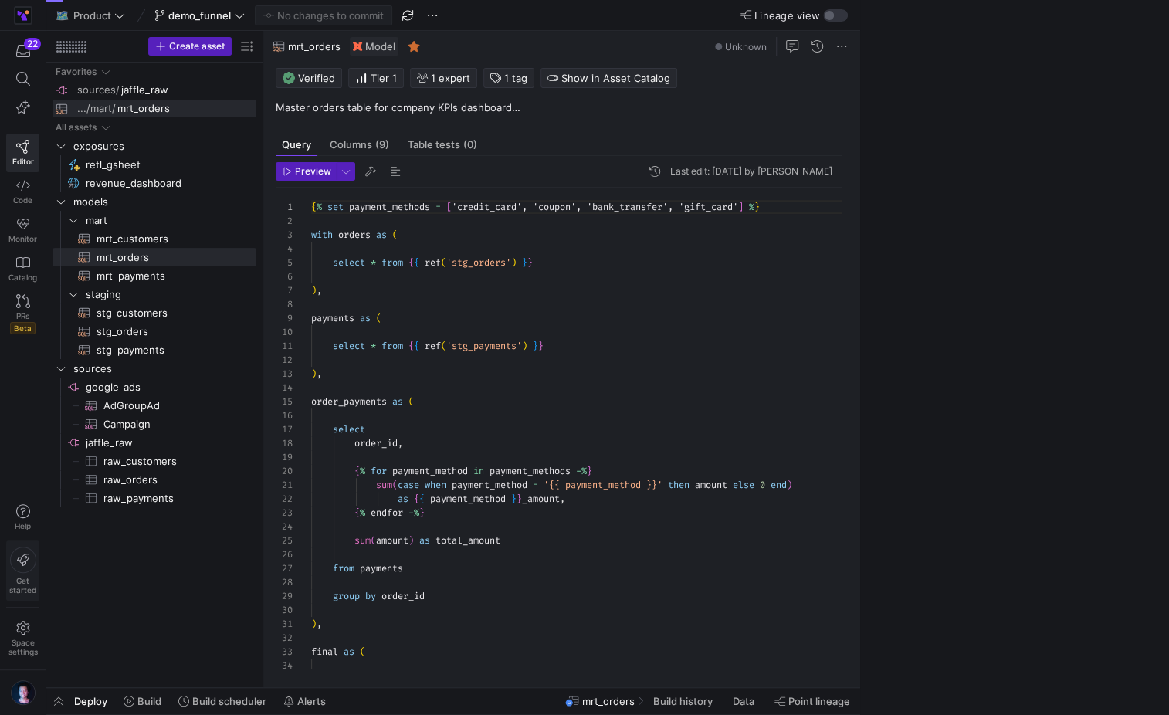
click at [19, 598] on button "Get started" at bounding box center [22, 571] width 33 height 60
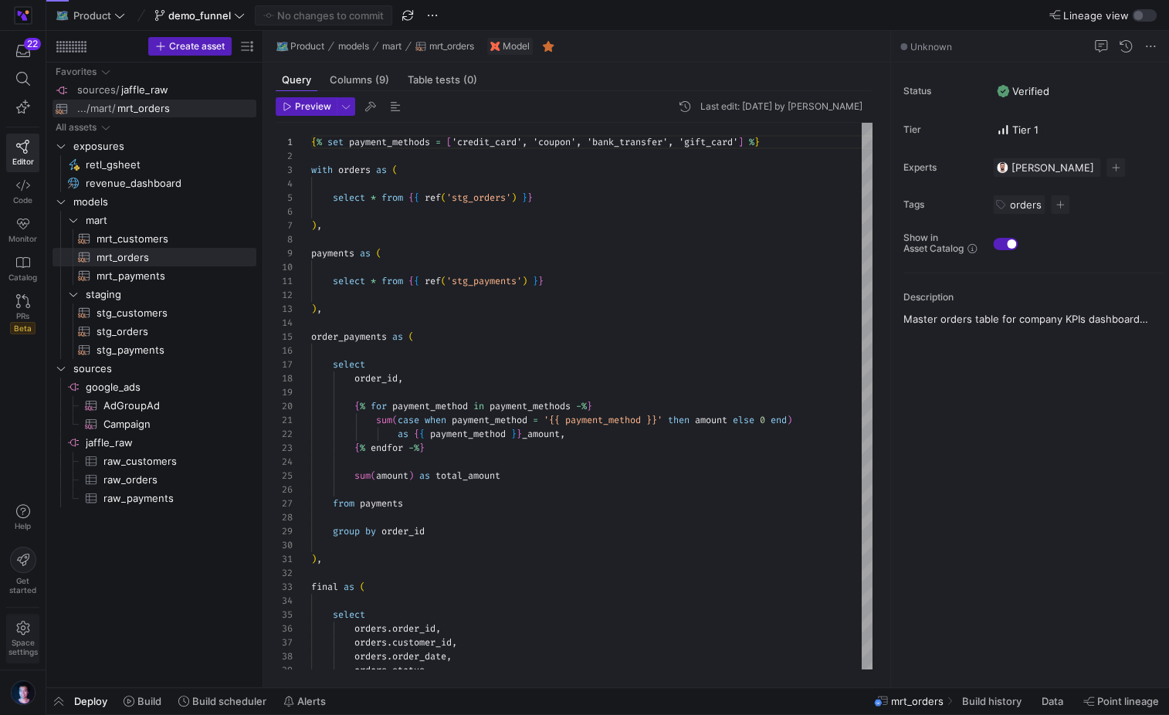
click at [22, 626] on icon at bounding box center [22, 628] width 13 height 14
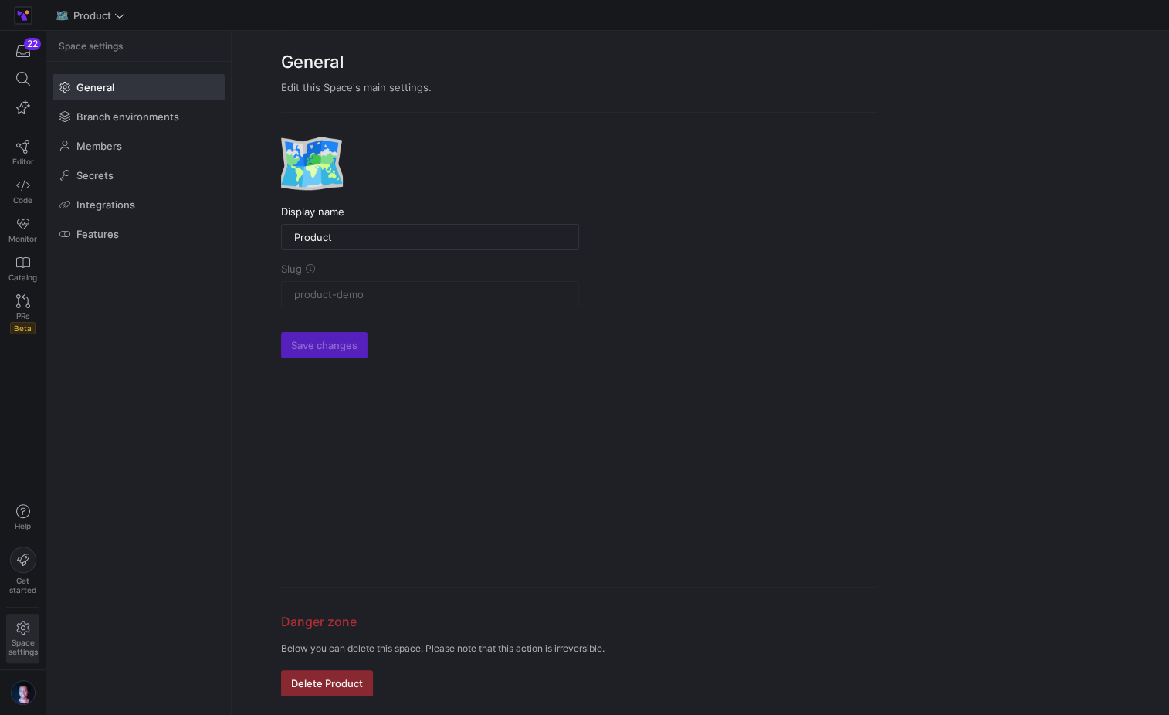
click at [22, 626] on icon at bounding box center [22, 628] width 13 height 14
click at [26, 695] on img "button" at bounding box center [23, 692] width 25 height 25
click at [66, 602] on button "User settings" at bounding box center [70, 613] width 126 height 25
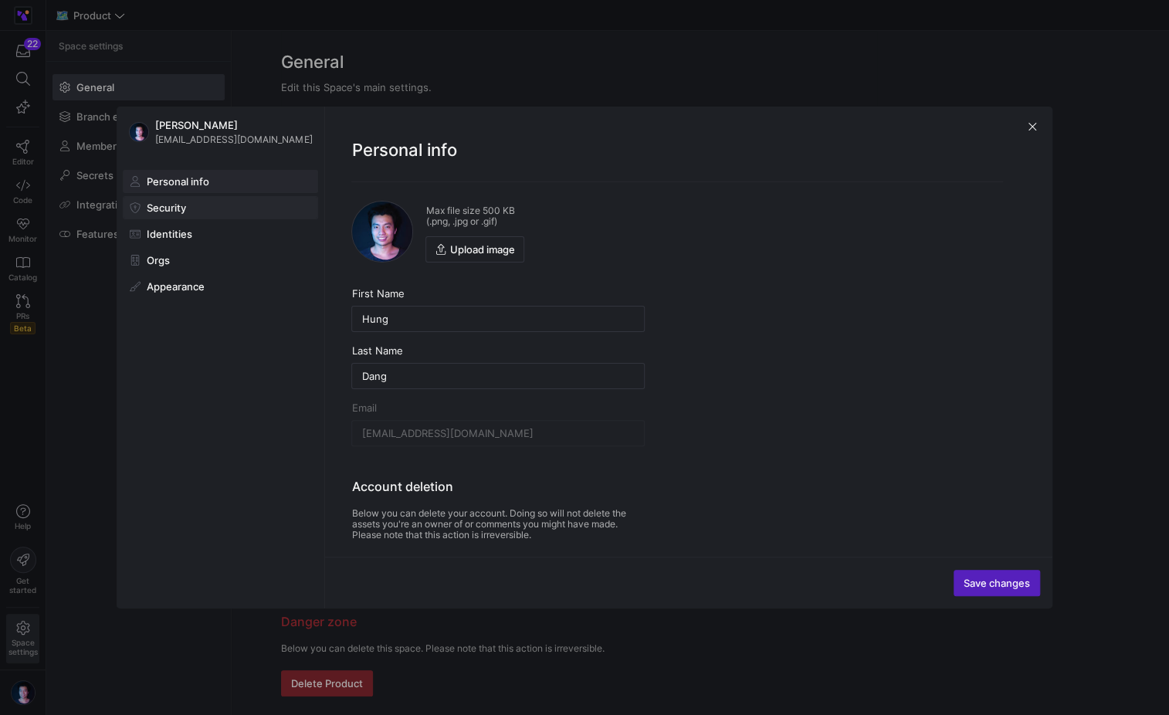
click at [195, 205] on span at bounding box center [221, 208] width 194 height 22
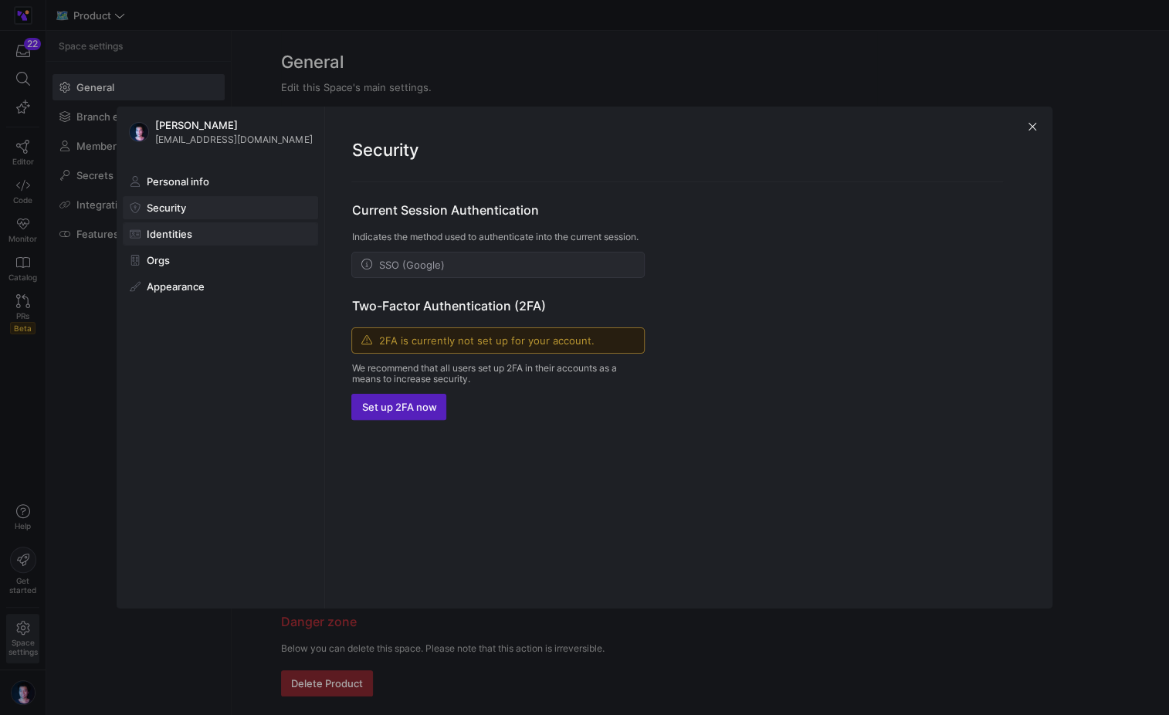
click at [197, 225] on span at bounding box center [221, 234] width 194 height 22
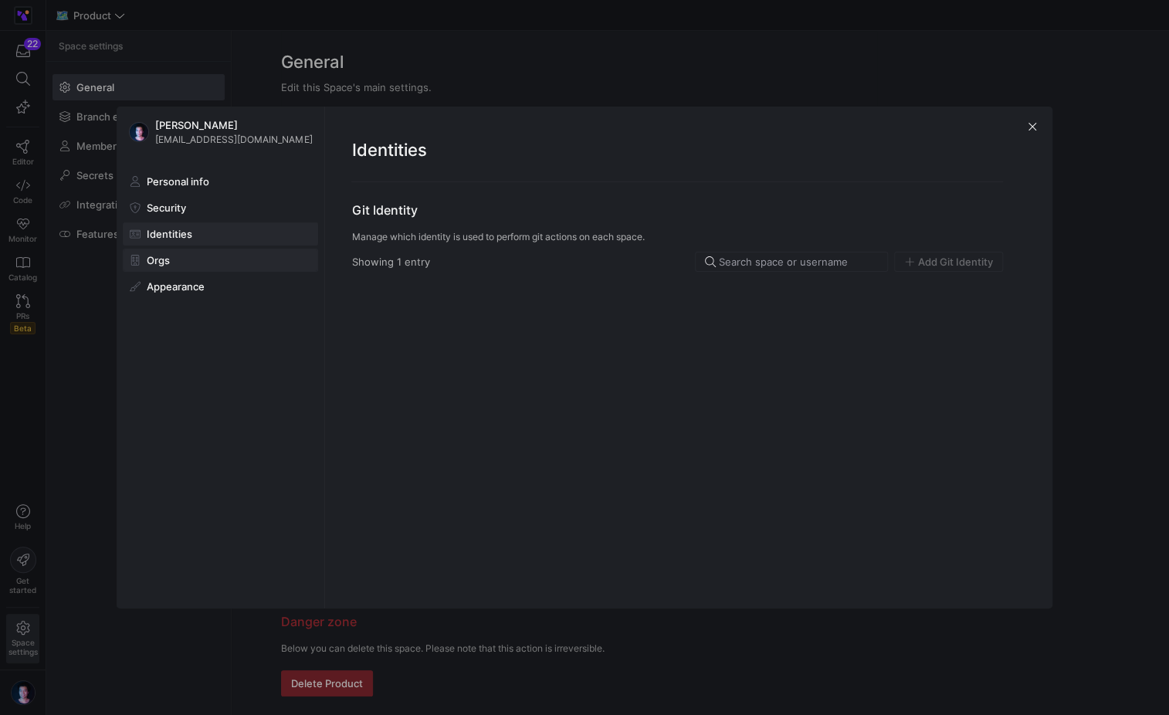
click at [191, 270] on button "Orgs" at bounding box center [220, 260] width 195 height 23
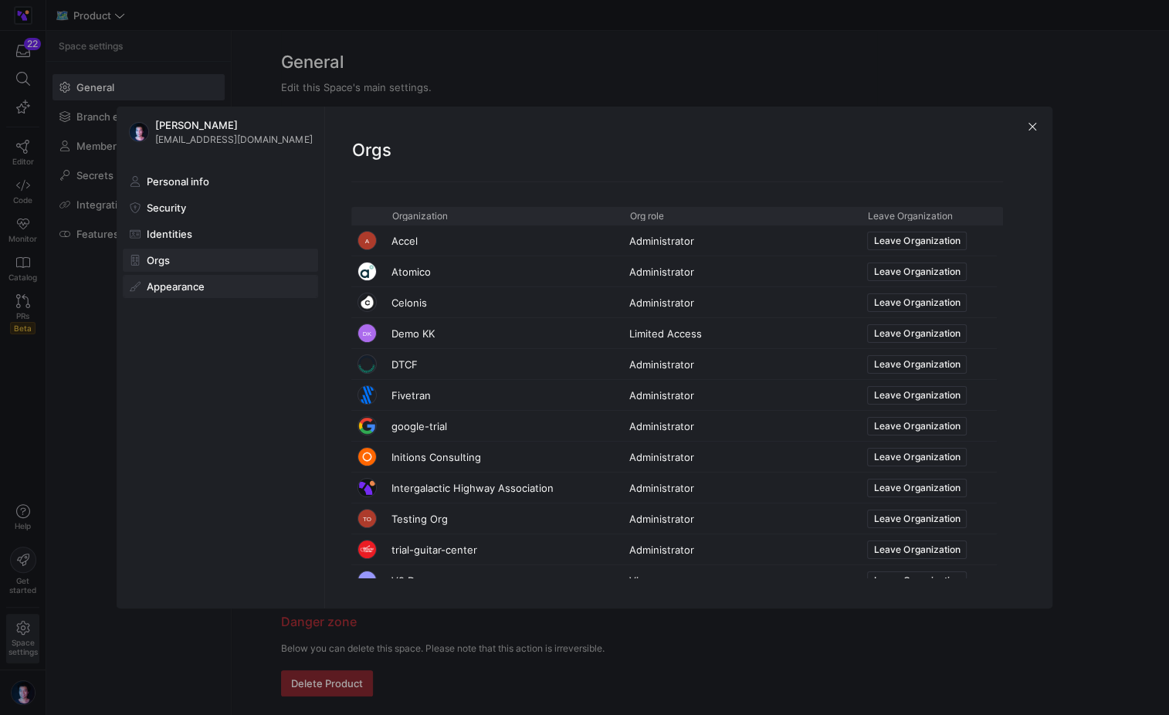
click at [190, 291] on span "Appearance" at bounding box center [176, 286] width 58 height 12
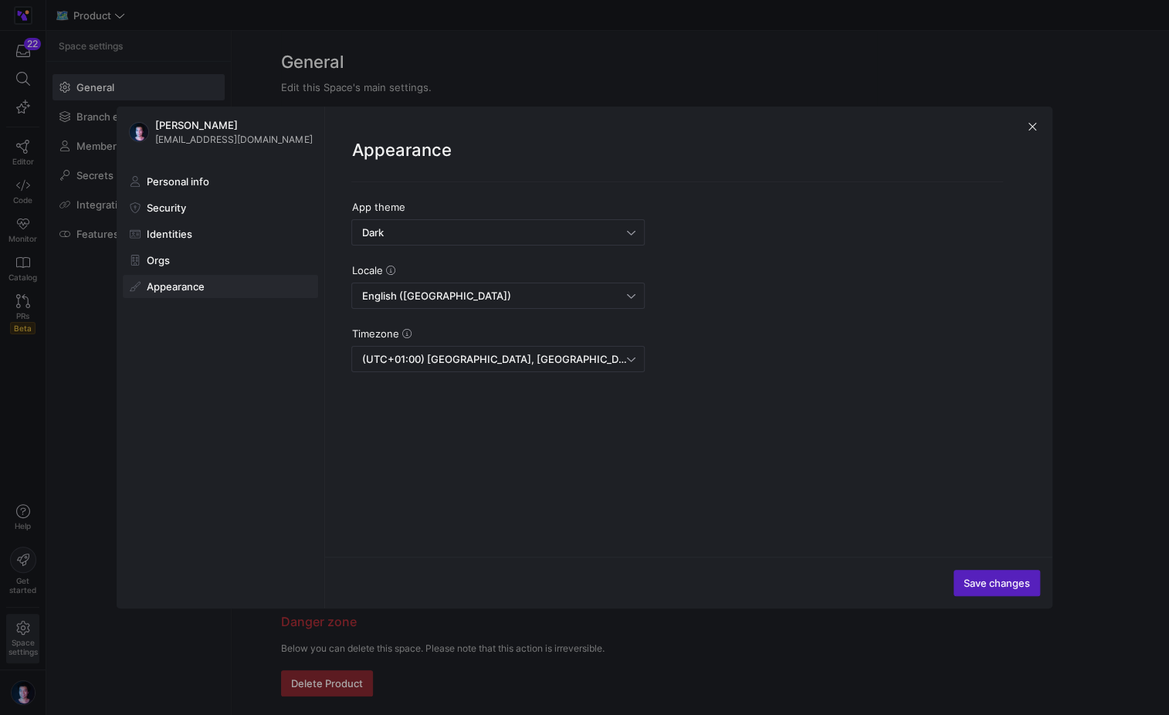
click at [74, 355] on div at bounding box center [584, 357] width 1169 height 715
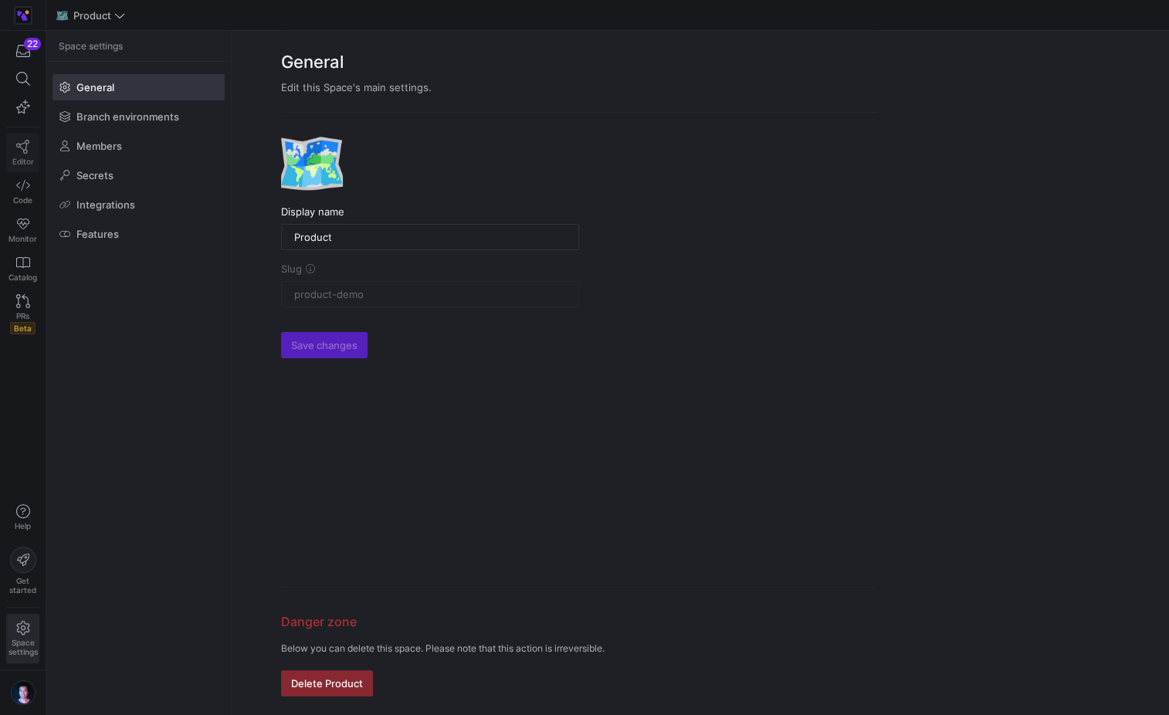
click at [22, 159] on span "Editor" at bounding box center [23, 161] width 22 height 9
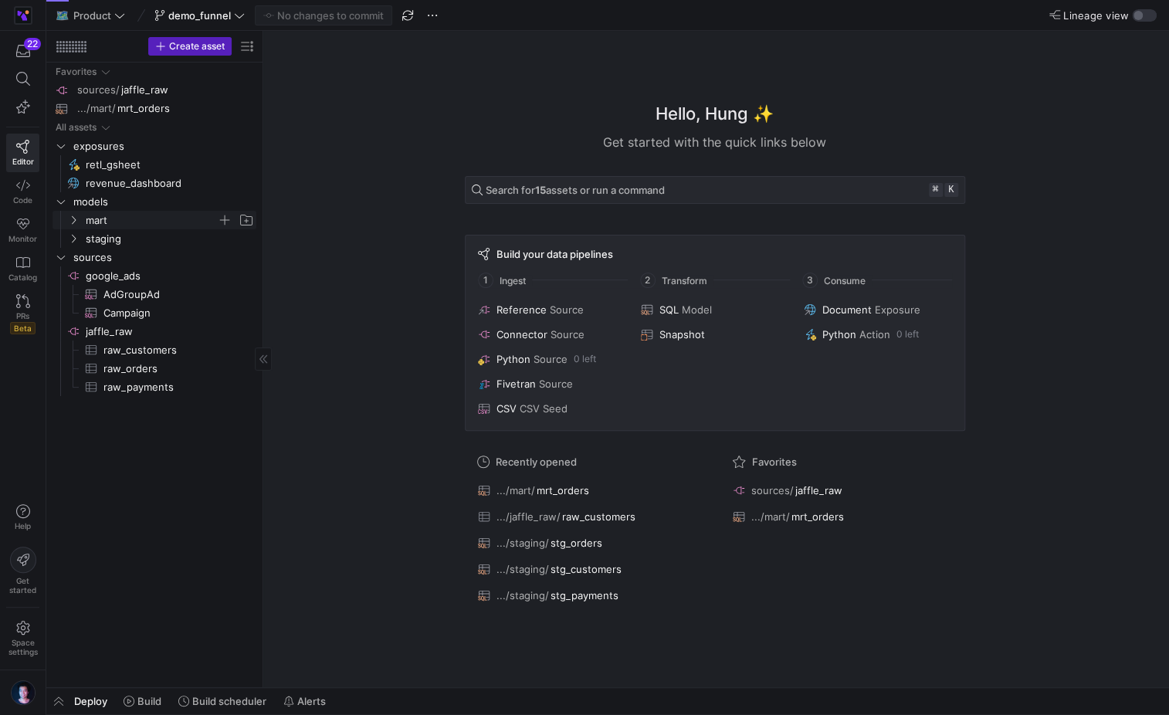
click at [145, 224] on span "mart" at bounding box center [151, 221] width 131 height 18
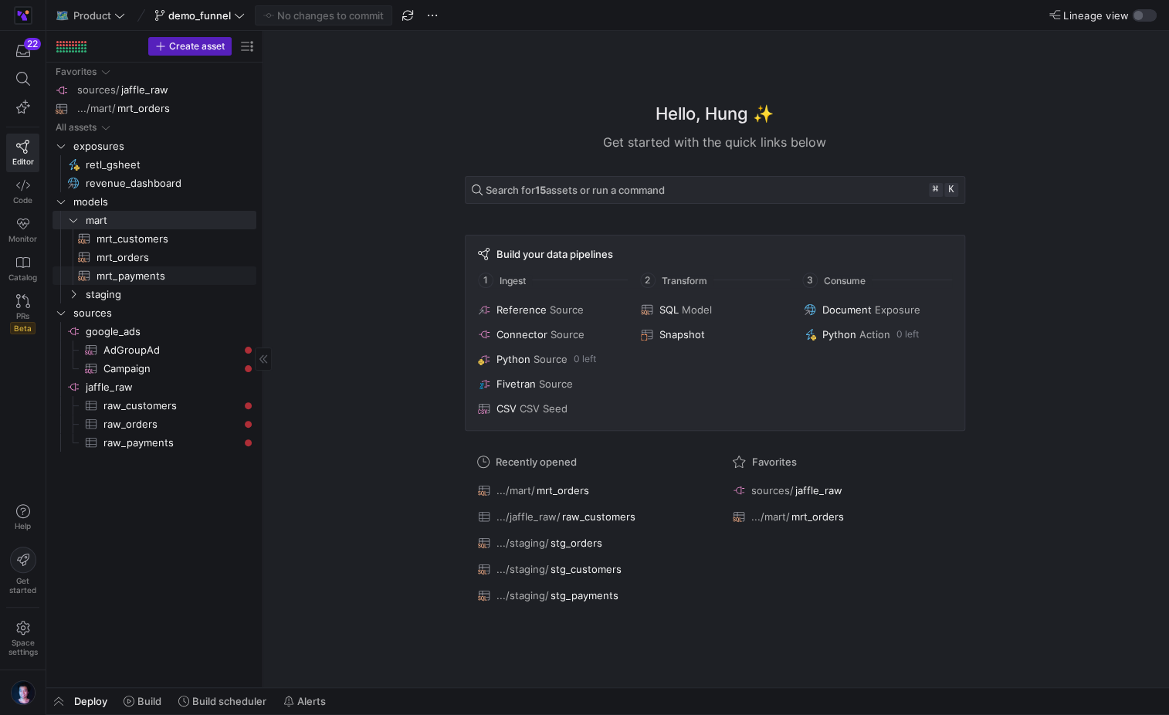
click at [154, 277] on span "mrt_payments​​​​​​​​​​" at bounding box center [168, 276] width 142 height 18
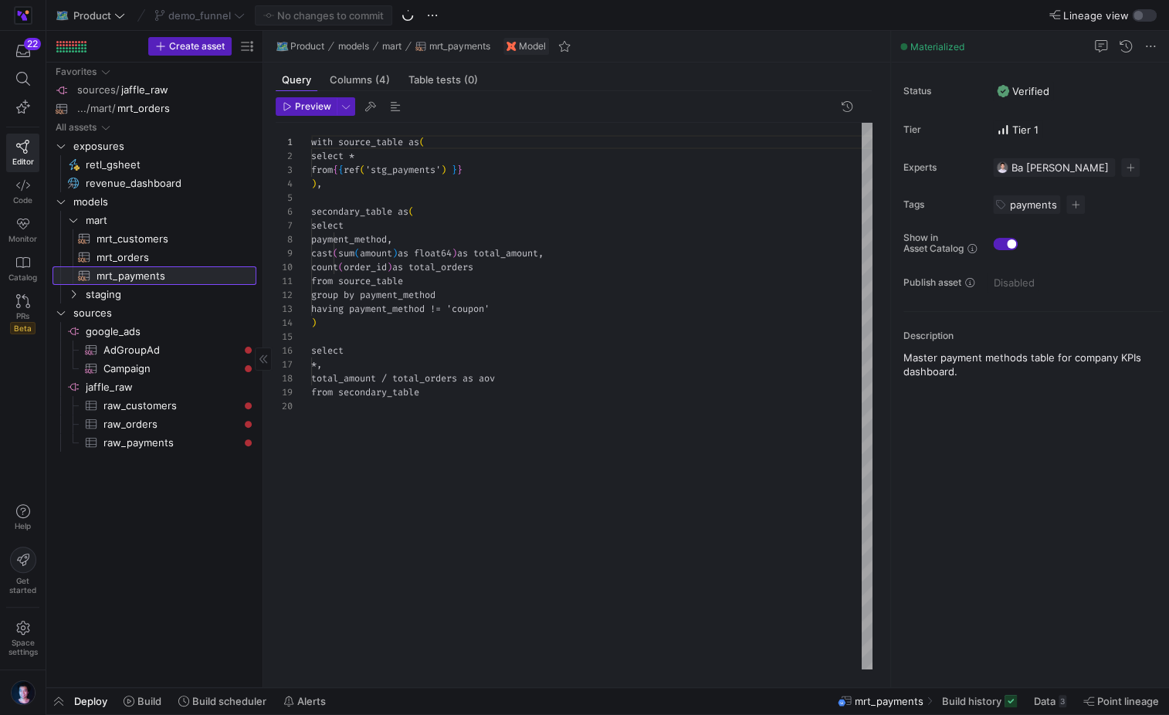
scroll to position [139, 0]
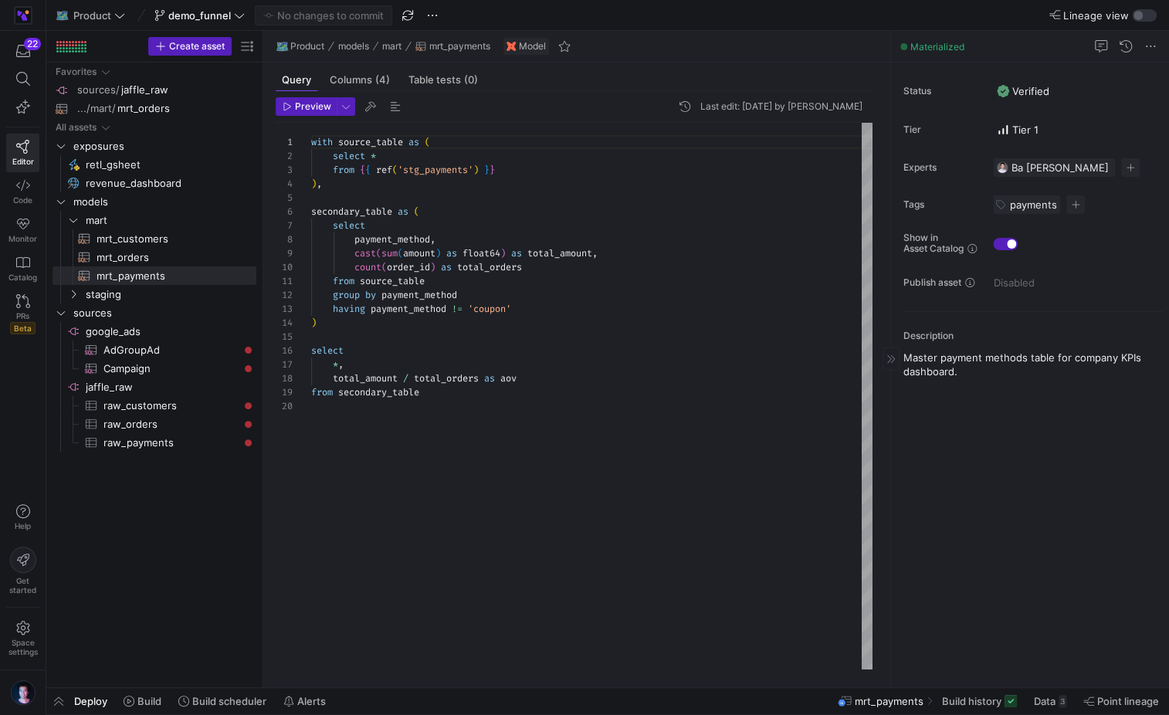
click at [1153, 32] on div "Materialized" at bounding box center [1030, 47] width 278 height 32
click at [1145, 16] on div "button" at bounding box center [1144, 15] width 25 height 12
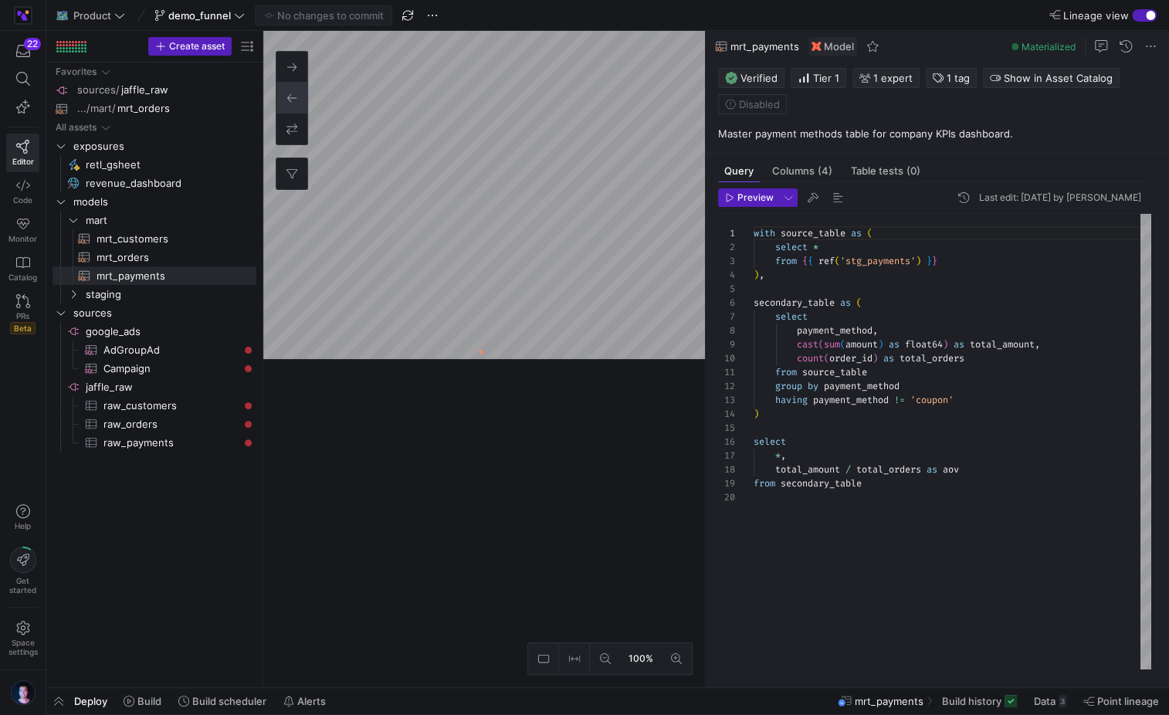
scroll to position [139, 0]
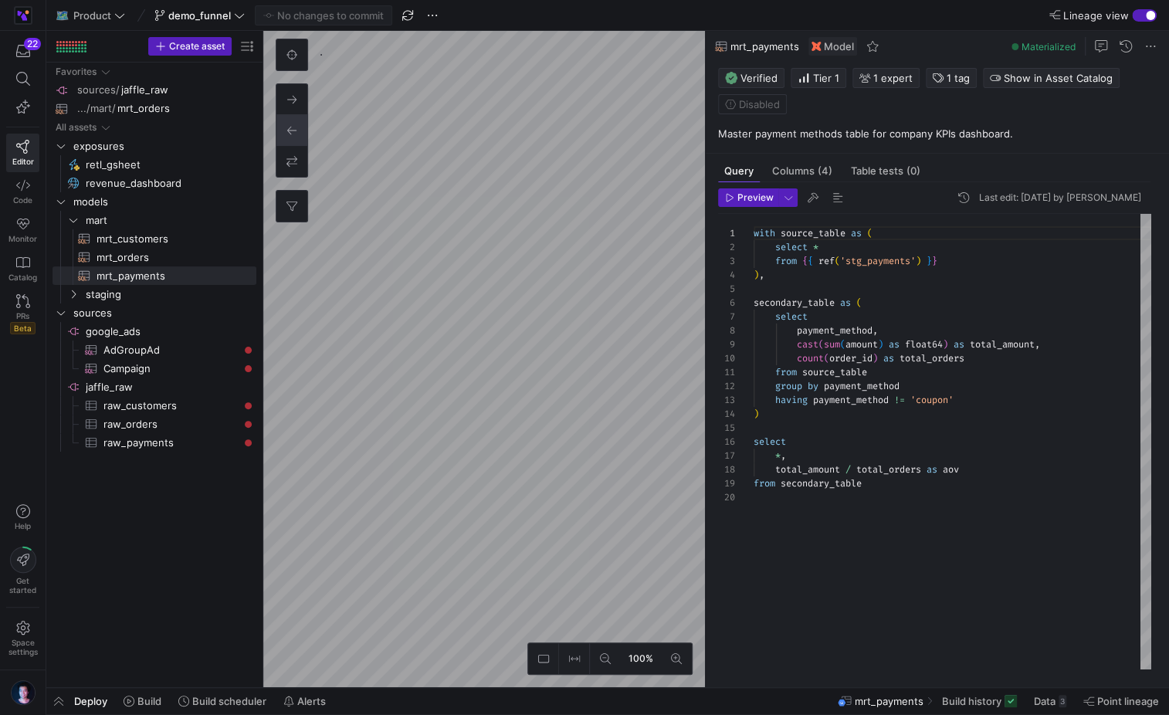
click at [1146, 16] on div "button" at bounding box center [1150, 15] width 9 height 9
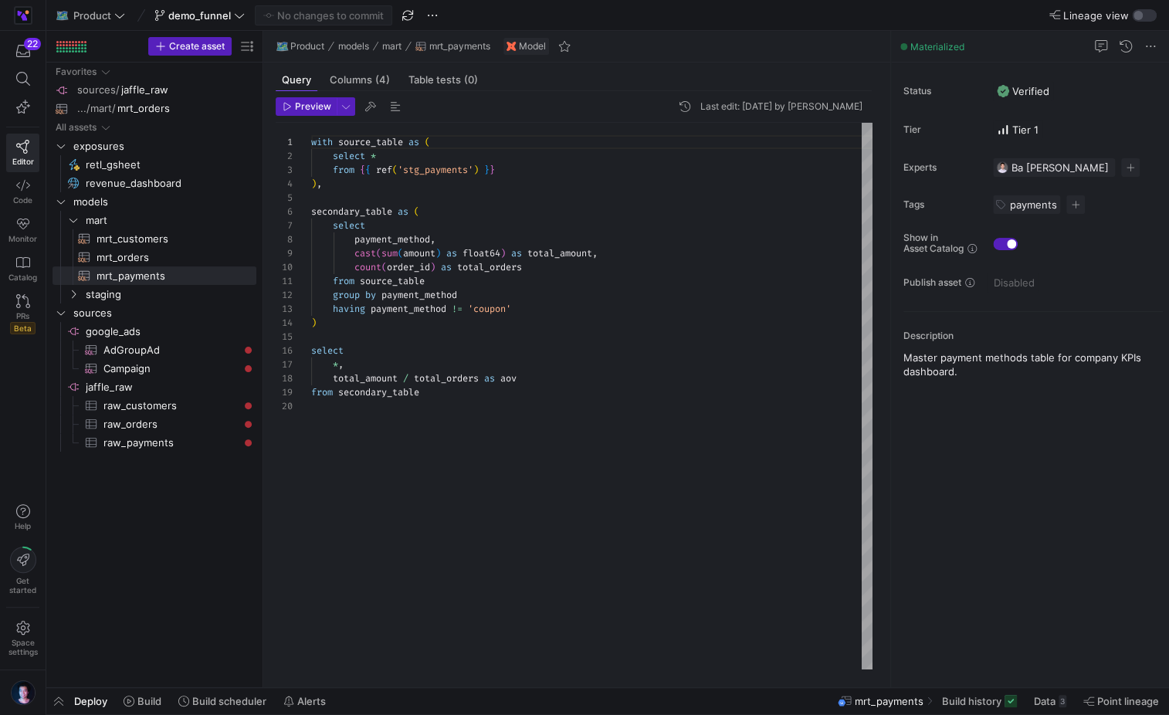
click at [457, 551] on div "with source_table as ( select * from { { ref ( 'stg_payments' ) } } ) , seconda…" at bounding box center [591, 396] width 561 height 547
type textarea "from source_table group by payment_method having payment_method != 'coupon' ) s…"
click at [1124, 693] on span at bounding box center [1121, 701] width 88 height 25
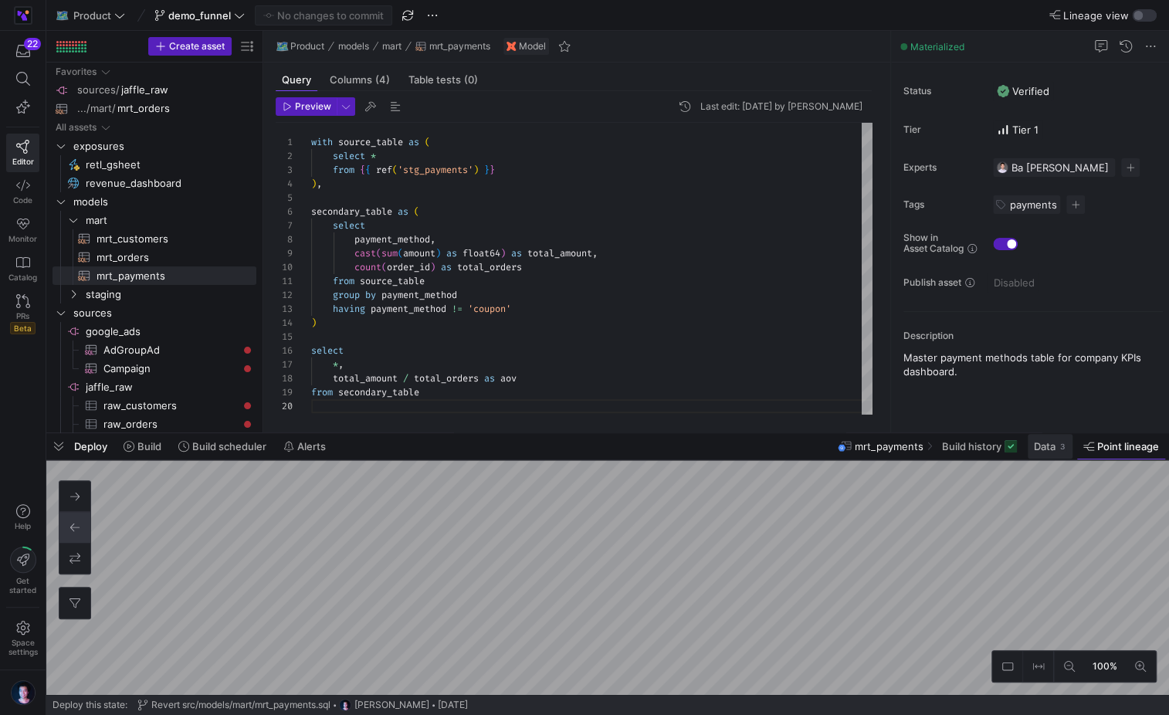
click at [1056, 451] on span "Data 3" at bounding box center [1050, 446] width 32 height 12
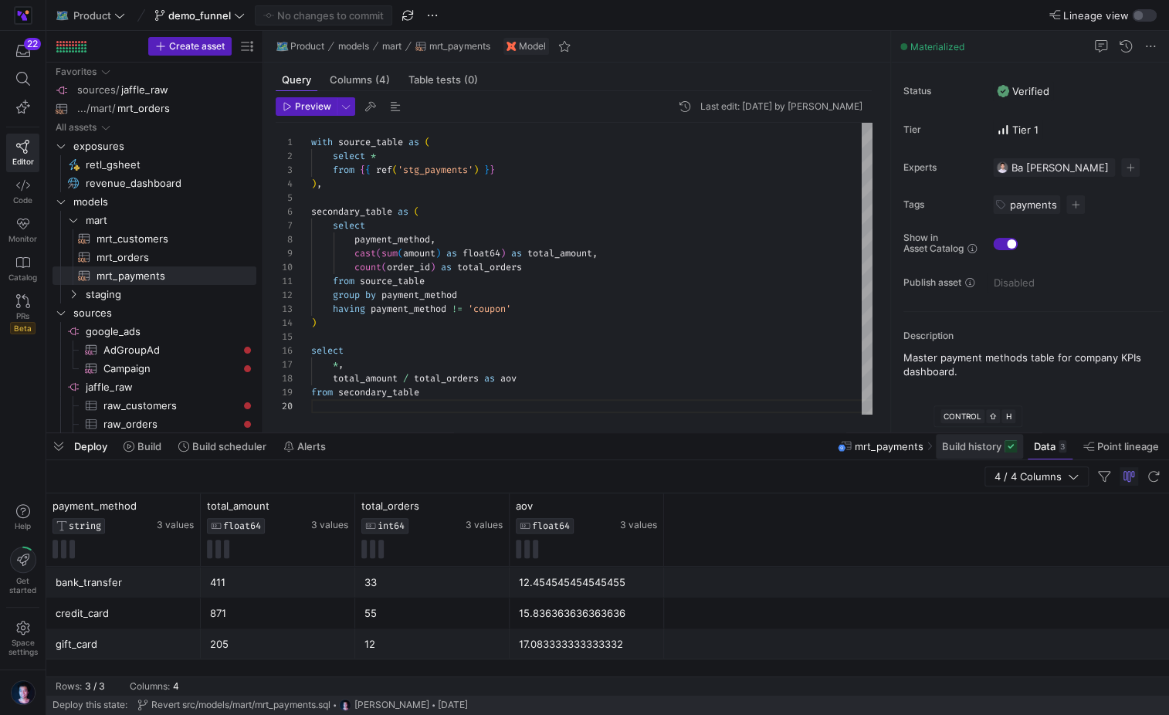
click at [995, 449] on span "Build history" at bounding box center [971, 446] width 59 height 12
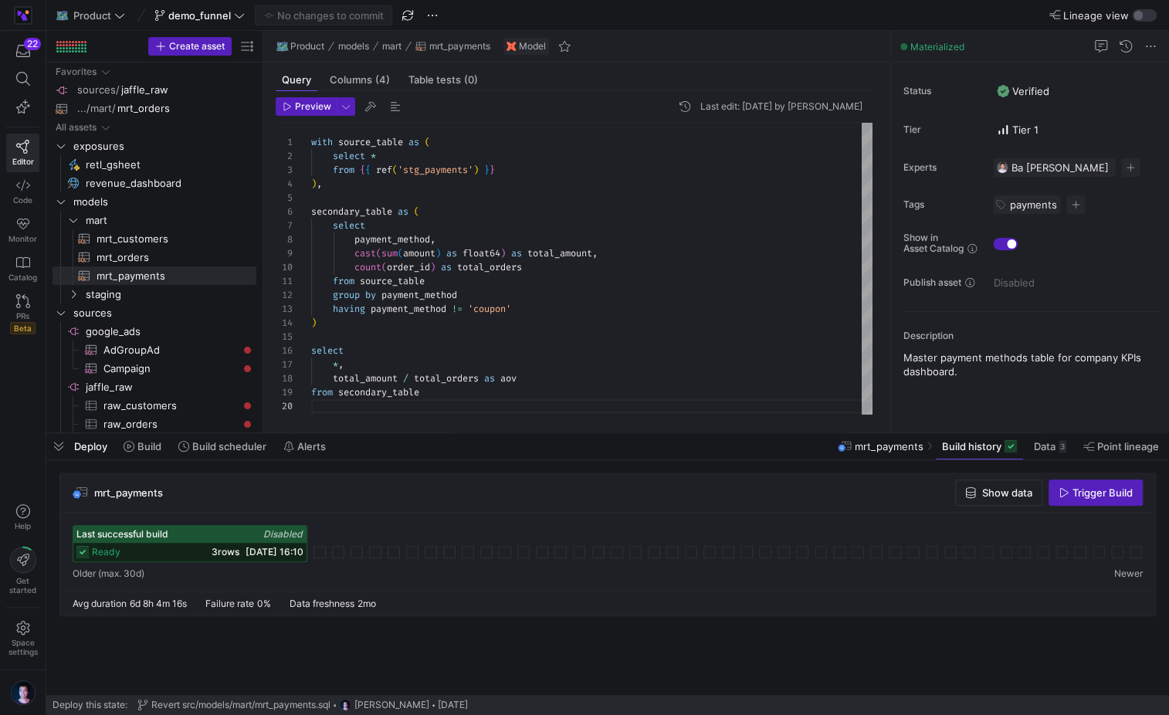
click at [161, 542] on div "Last successful build Disabled" at bounding box center [189, 534] width 233 height 17
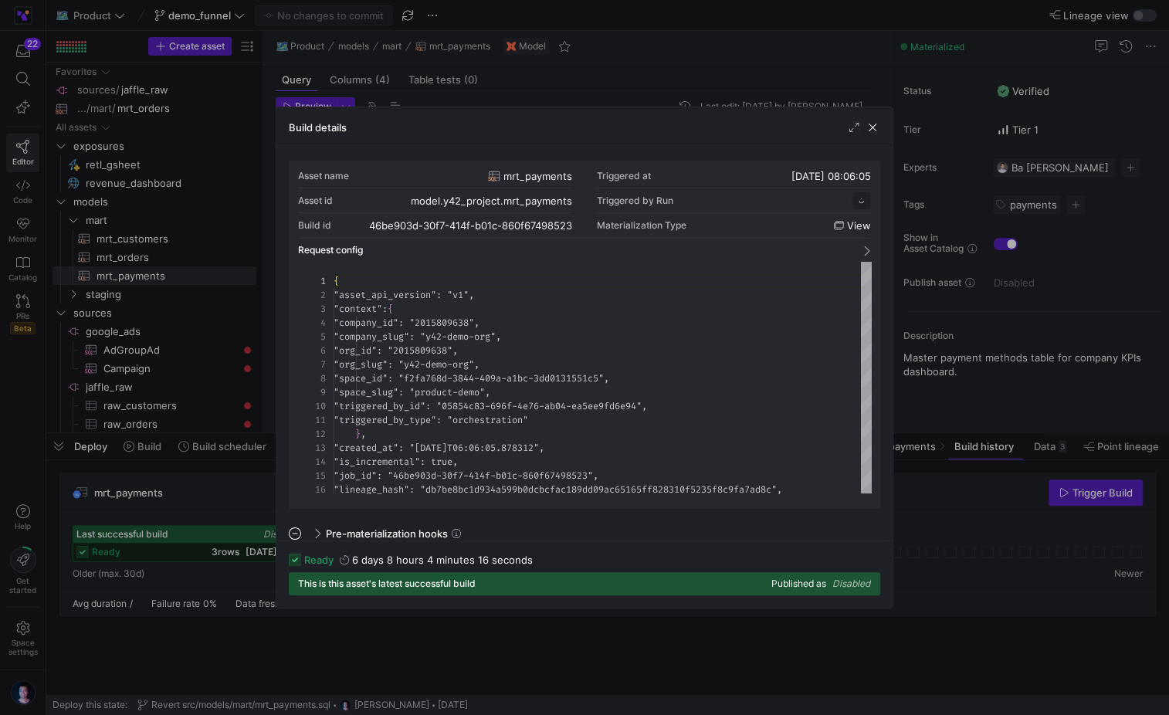
scroll to position [139, 0]
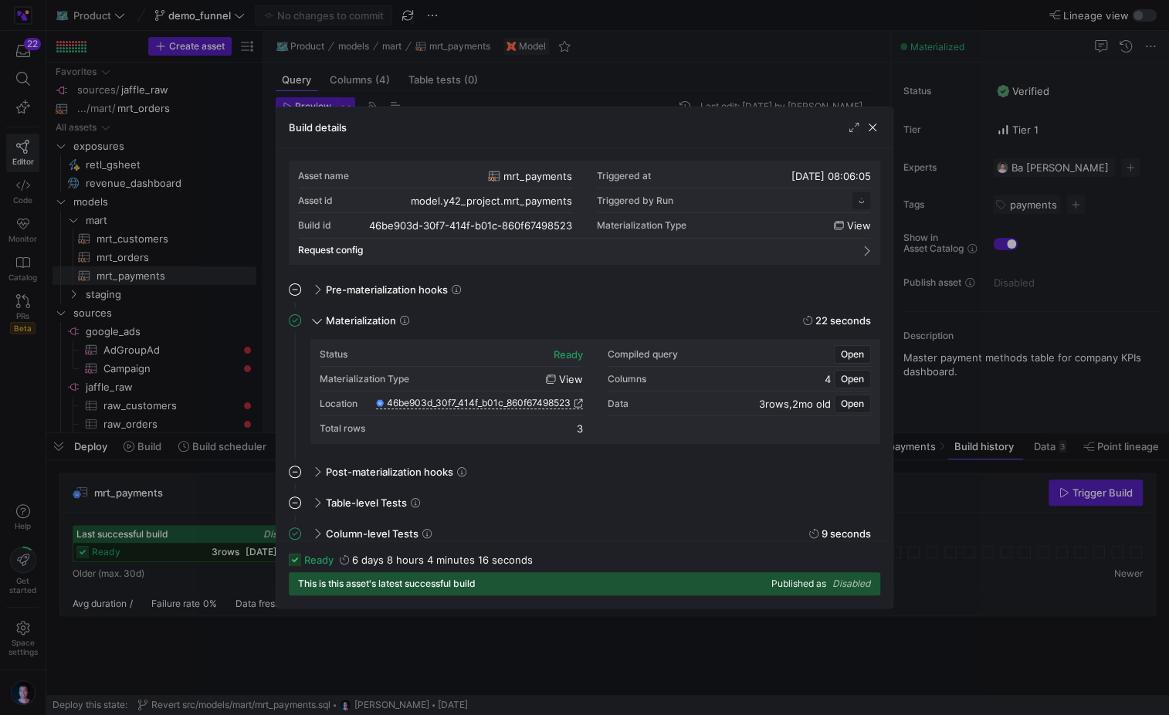
click at [222, 385] on div at bounding box center [584, 357] width 1169 height 715
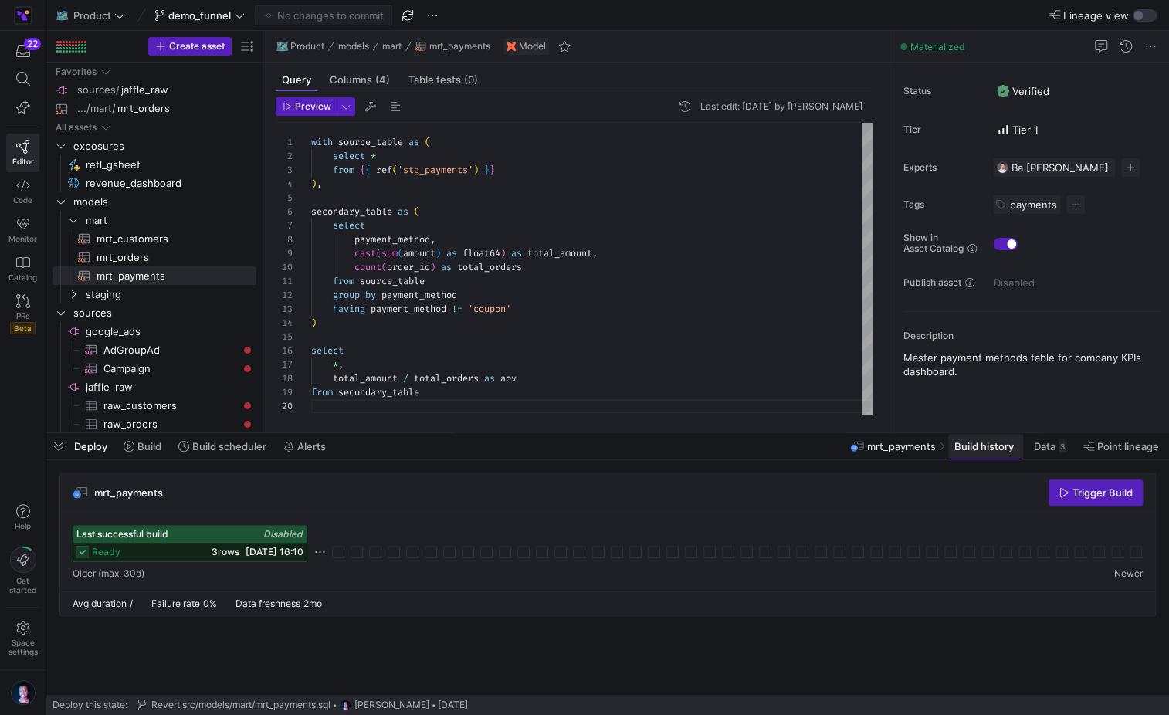
click at [1009, 458] on button "Build history" at bounding box center [986, 446] width 76 height 26
